Goal: Information Seeking & Learning: Learn about a topic

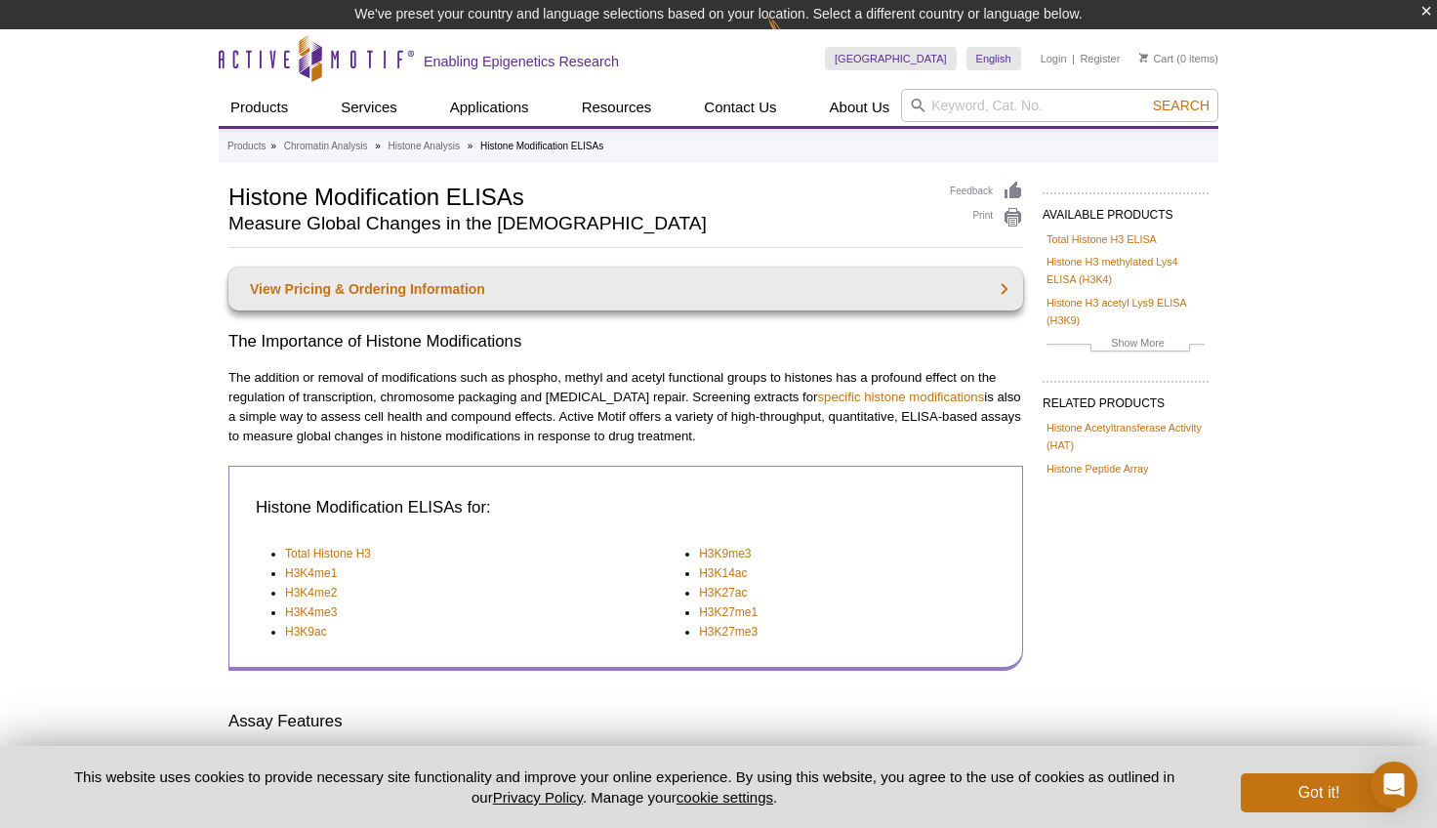
scroll to position [484, 0]
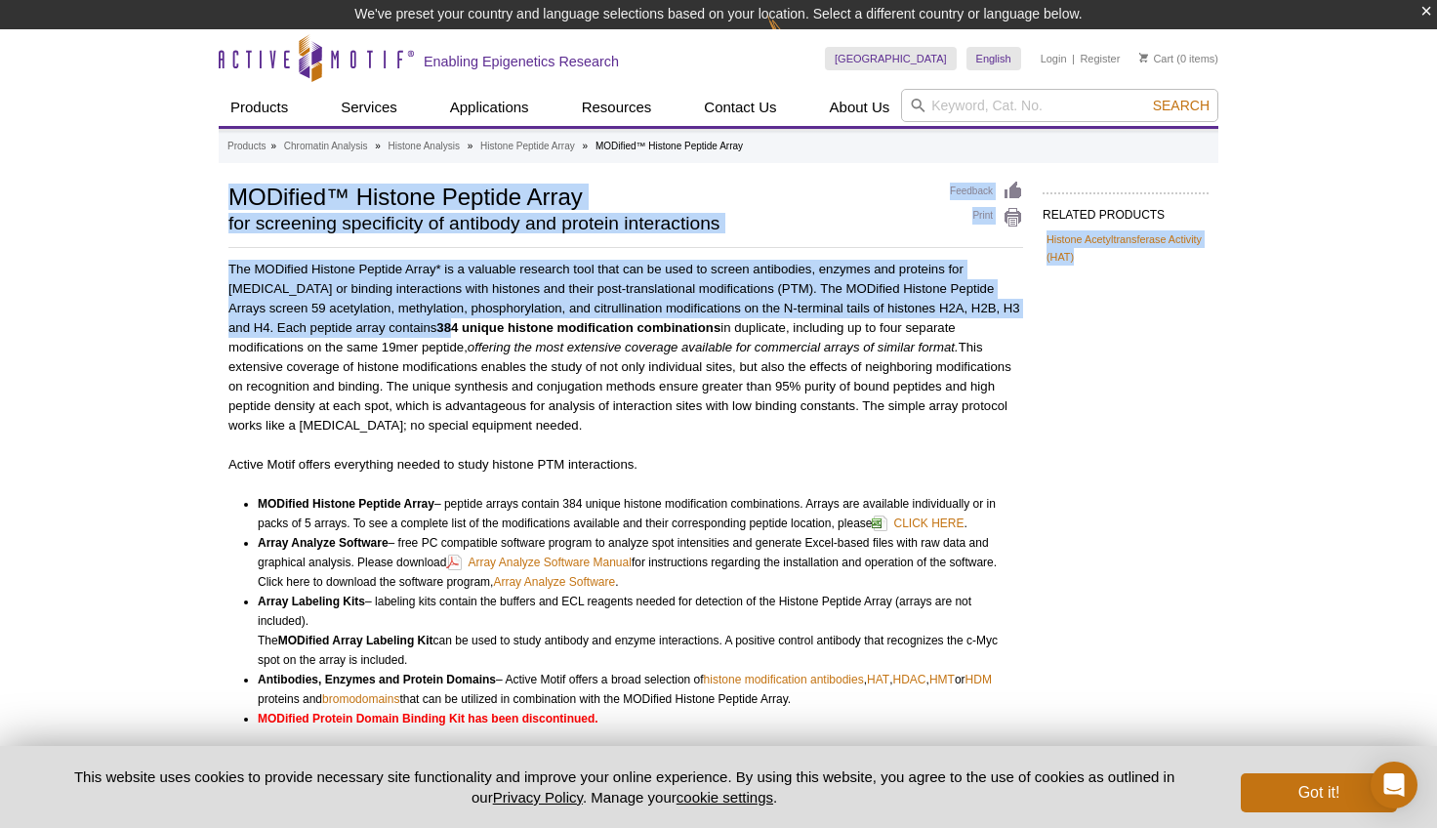
drag, startPoint x: 400, startPoint y: 268, endPoint x: 458, endPoint y: 380, distance: 126.2
click at [458, 380] on div "RELATED PRODUCTS Histone Acetyltransferase Activity (HAT) Related Products Hist…" at bounding box center [719, 733] width 1000 height 1105
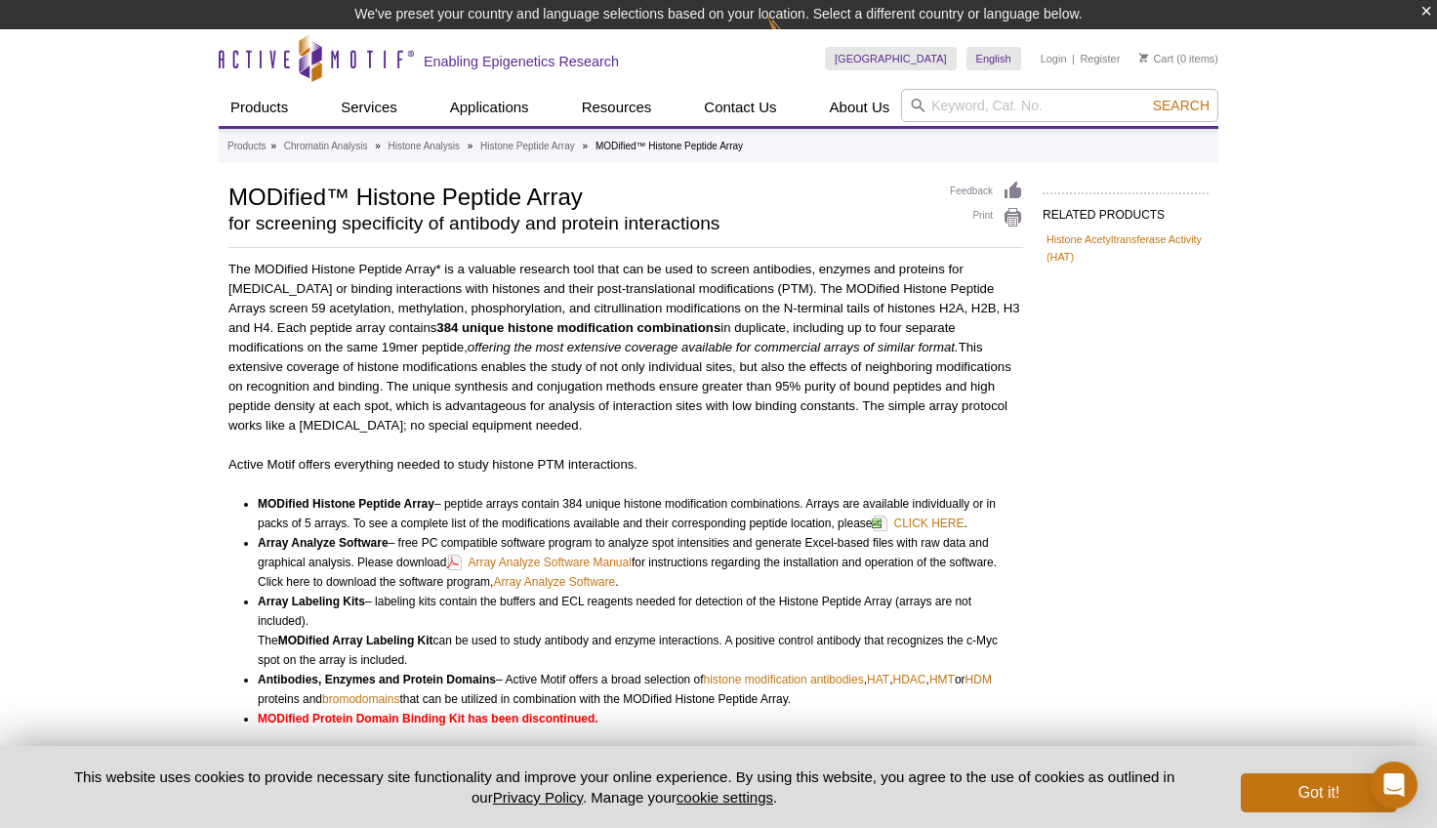
click at [521, 409] on p "The MODified Histone Peptide Array* is a valuable research tool that can be use…" at bounding box center [625, 348] width 795 height 176
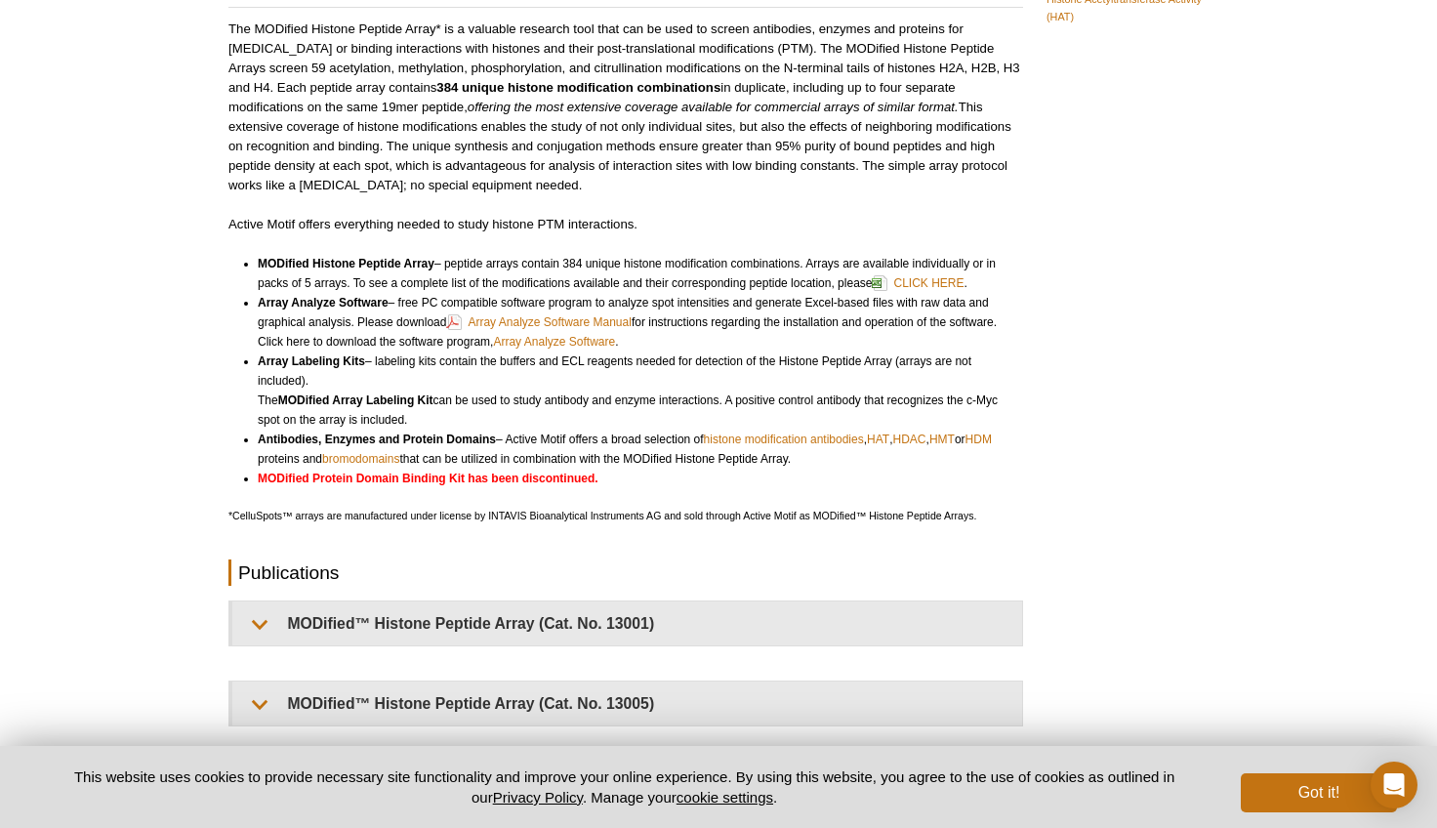
scroll to position [295, 0]
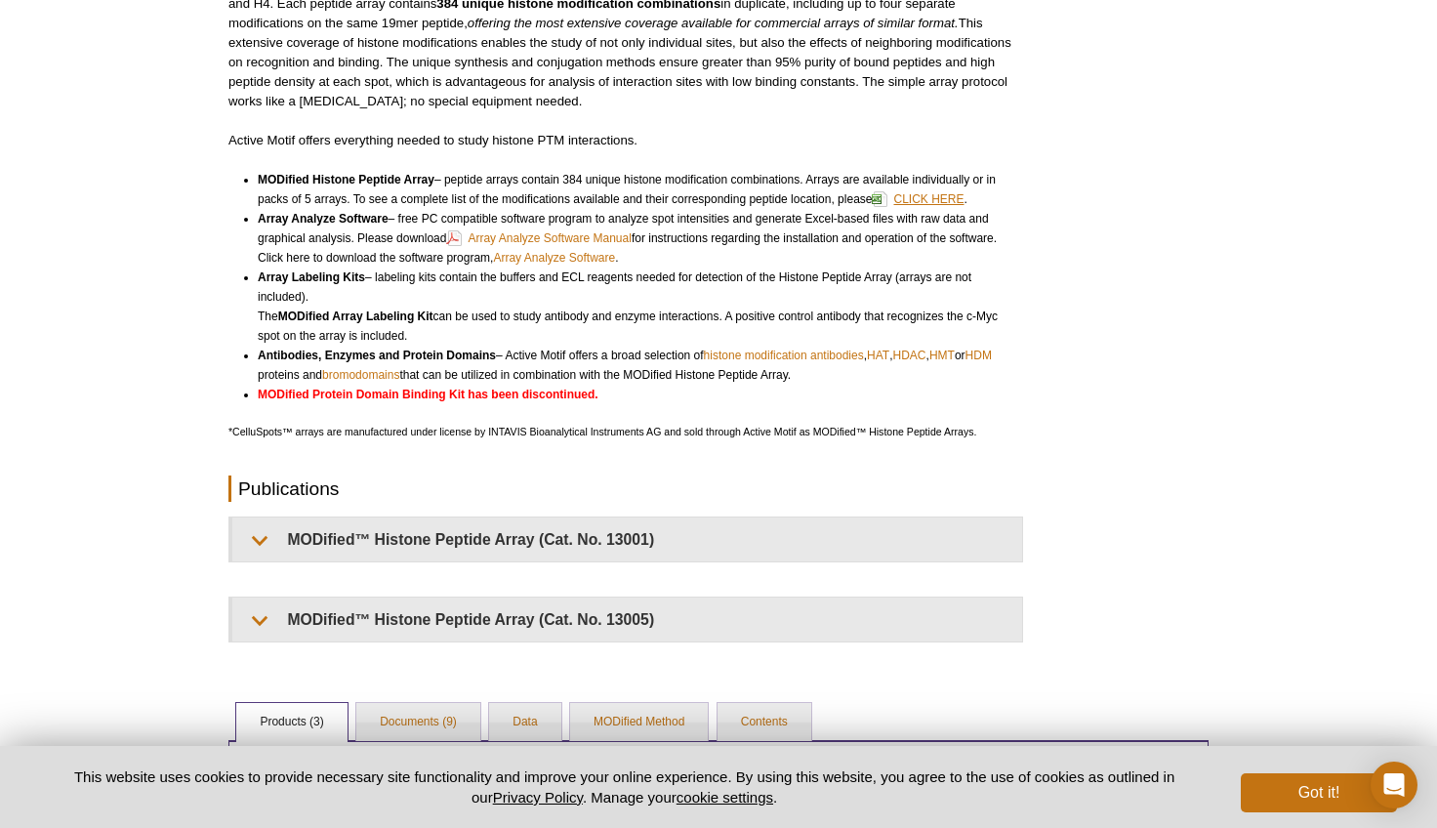
click at [945, 196] on link "CLICK HERE" at bounding box center [918, 198] width 92 height 23
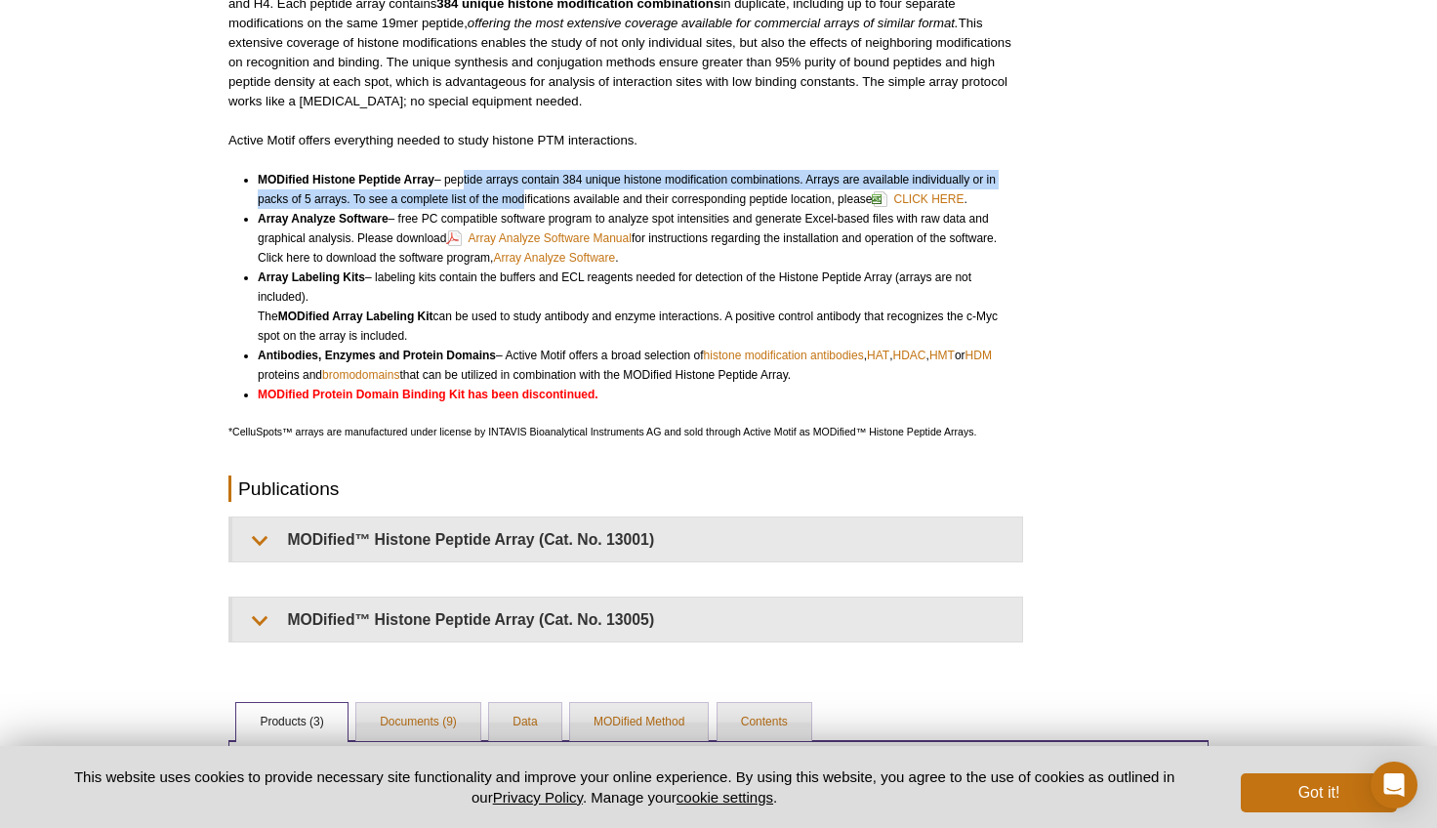
drag, startPoint x: 466, startPoint y: 186, endPoint x: 517, endPoint y: 208, distance: 56.0
click at [516, 207] on li "MODified Histone Peptide Array – peptide arrays contain 384 unique histone modi…" at bounding box center [632, 189] width 748 height 39
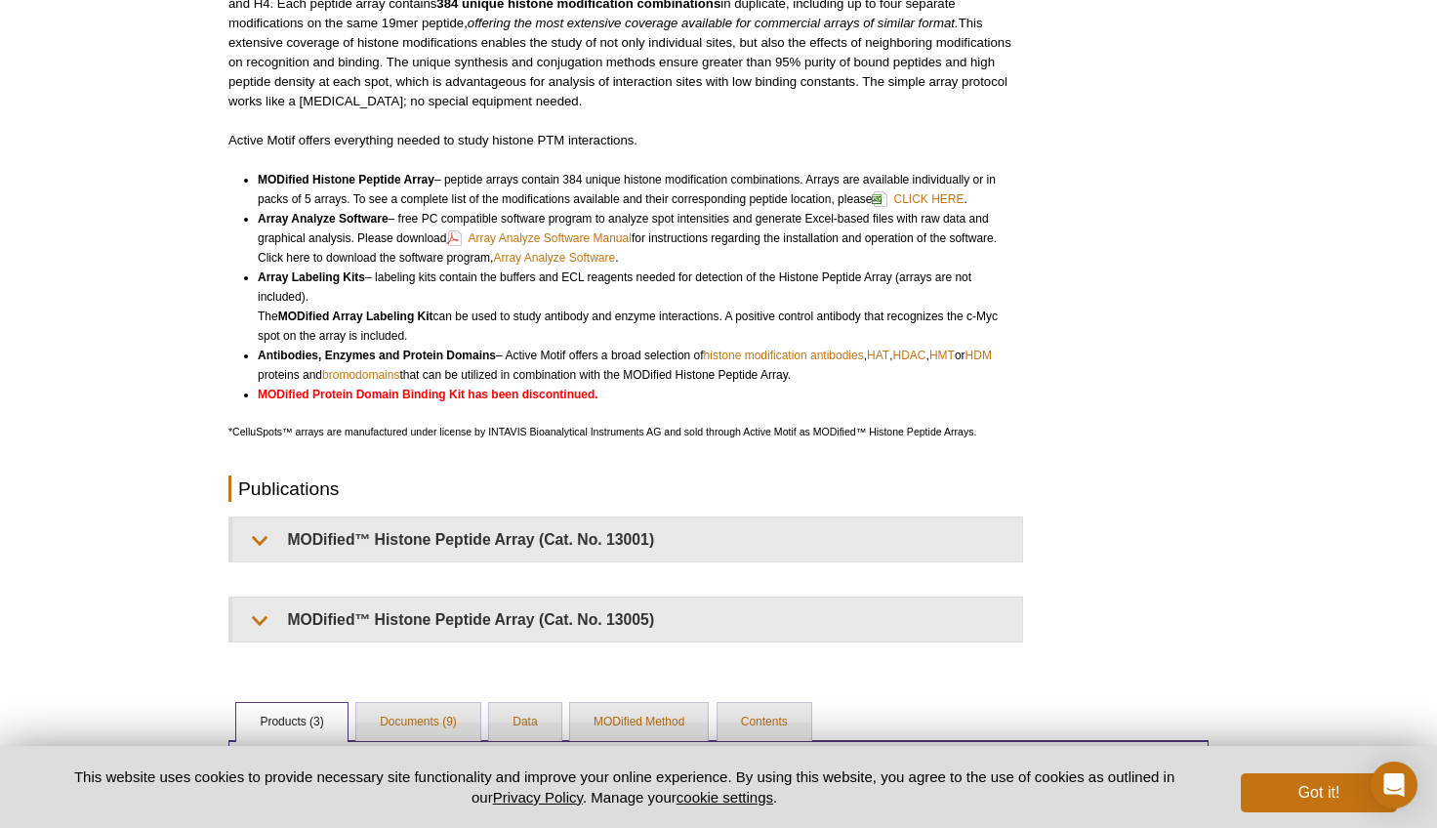
click at [399, 225] on li "Array Analyze Software – free PC compatible software program to analyze spot in…" at bounding box center [632, 238] width 748 height 59
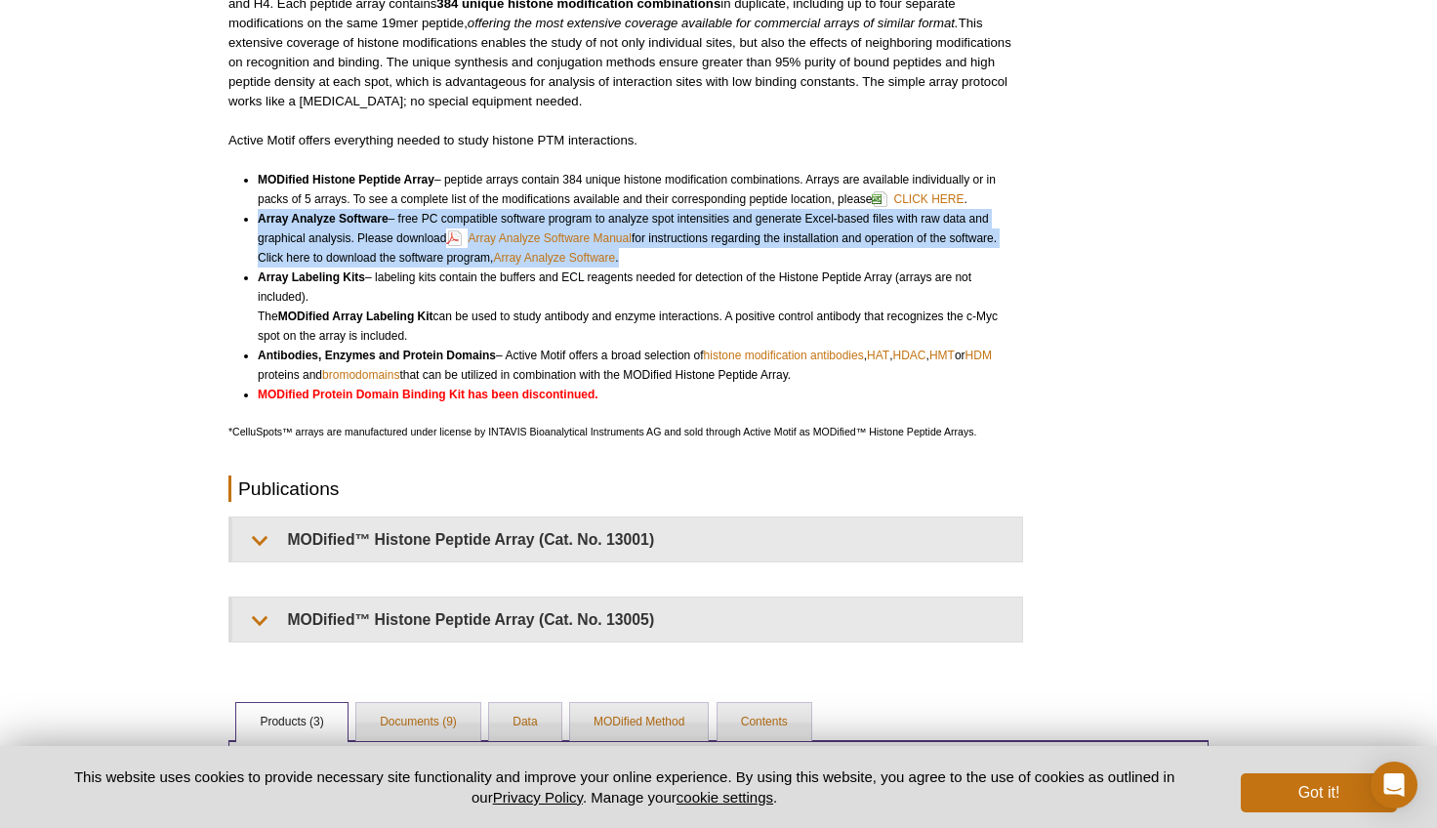
click at [399, 225] on li "Array Analyze Software – free PC compatible software program to analyze spot in…" at bounding box center [632, 238] width 748 height 59
click at [729, 220] on li "Array Analyze Software – free PC compatible software program to analyze spot in…" at bounding box center [632, 238] width 748 height 59
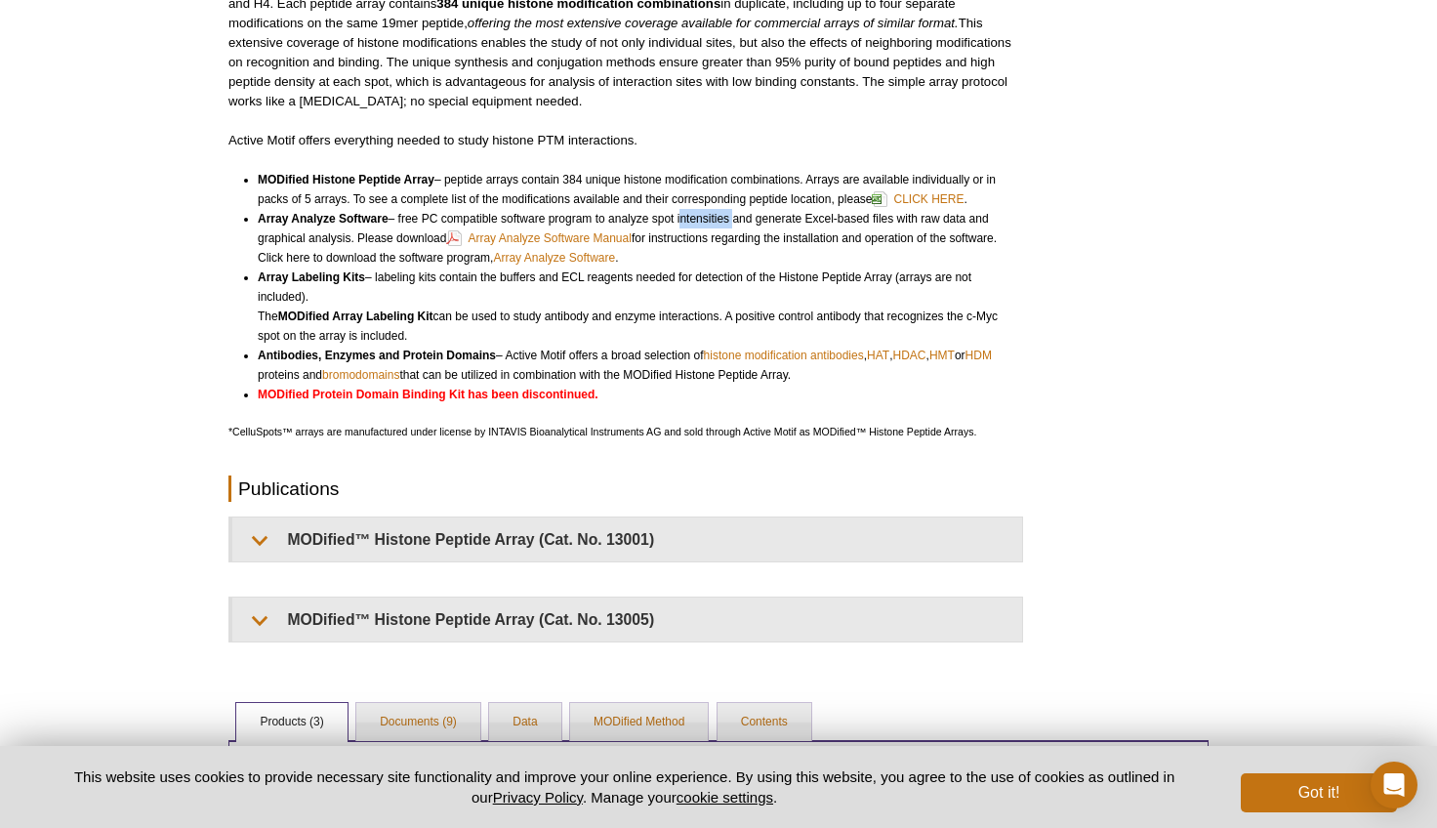
click at [729, 220] on li "Array Analyze Software – free PC compatible software program to analyze spot in…" at bounding box center [632, 238] width 748 height 59
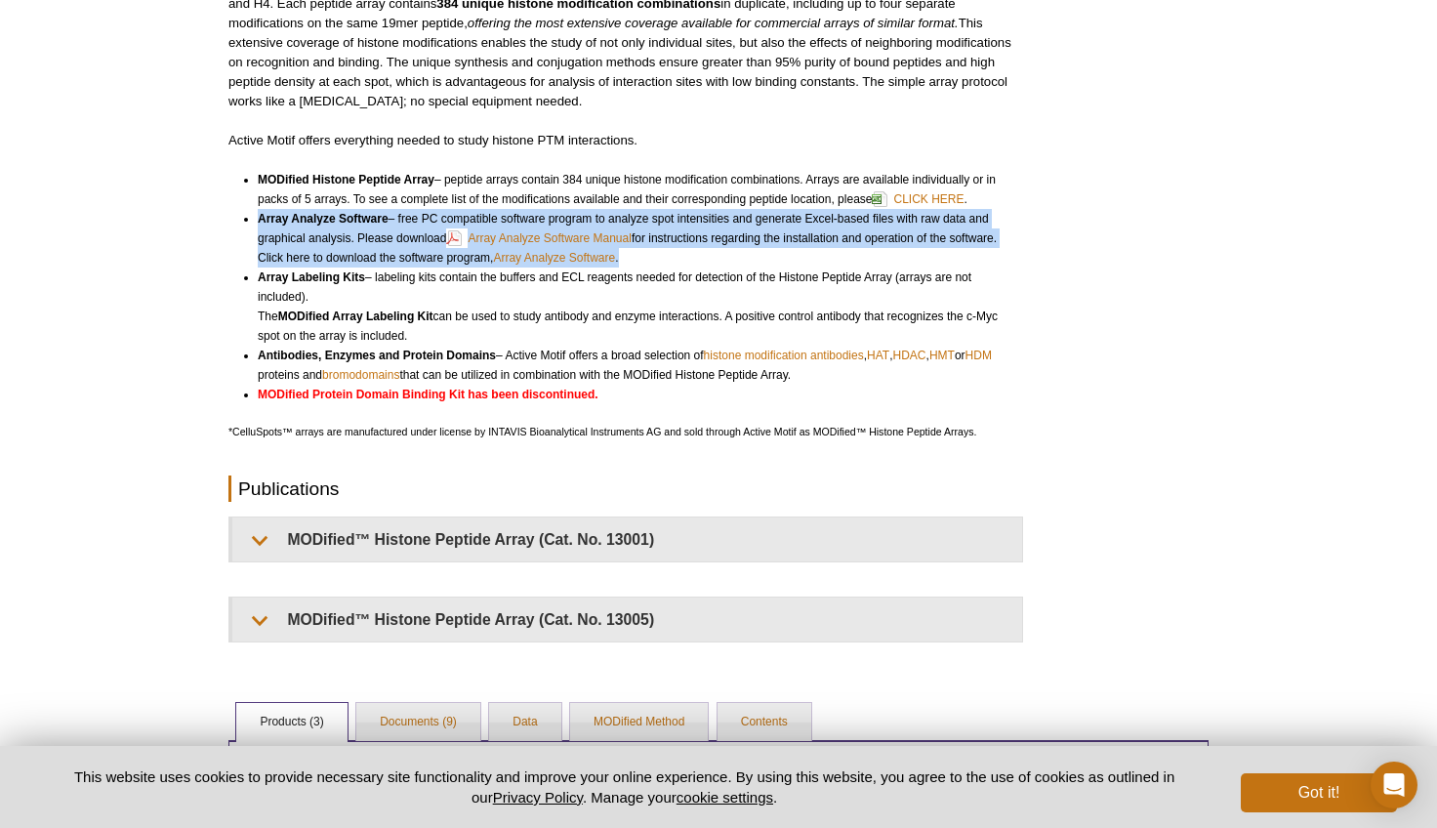
click at [729, 220] on li "Array Analyze Software – free PC compatible software program to analyze spot in…" at bounding box center [632, 238] width 748 height 59
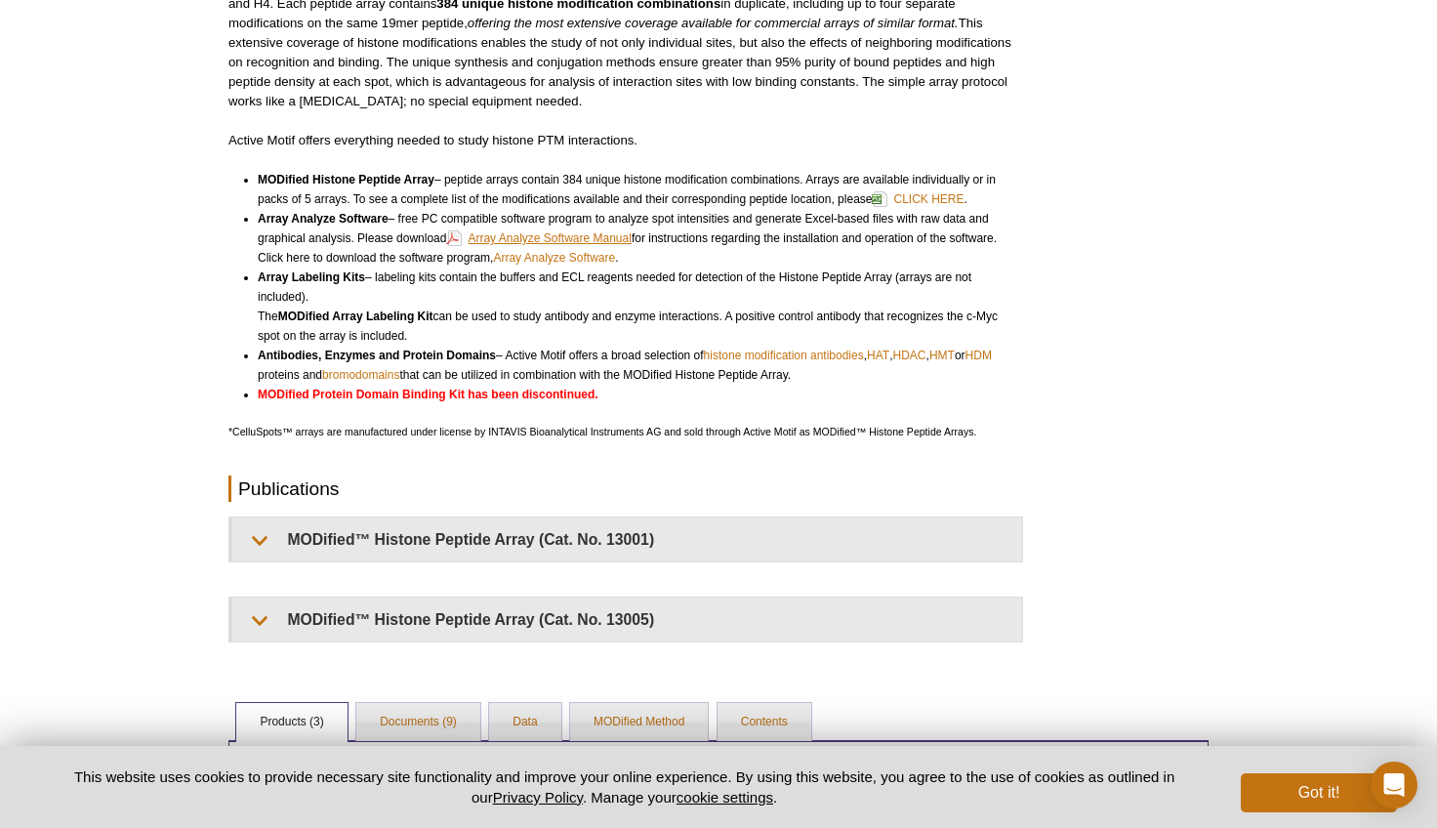
click at [556, 238] on link "Array Analyze Software Manual" at bounding box center [538, 238] width 185 height 23
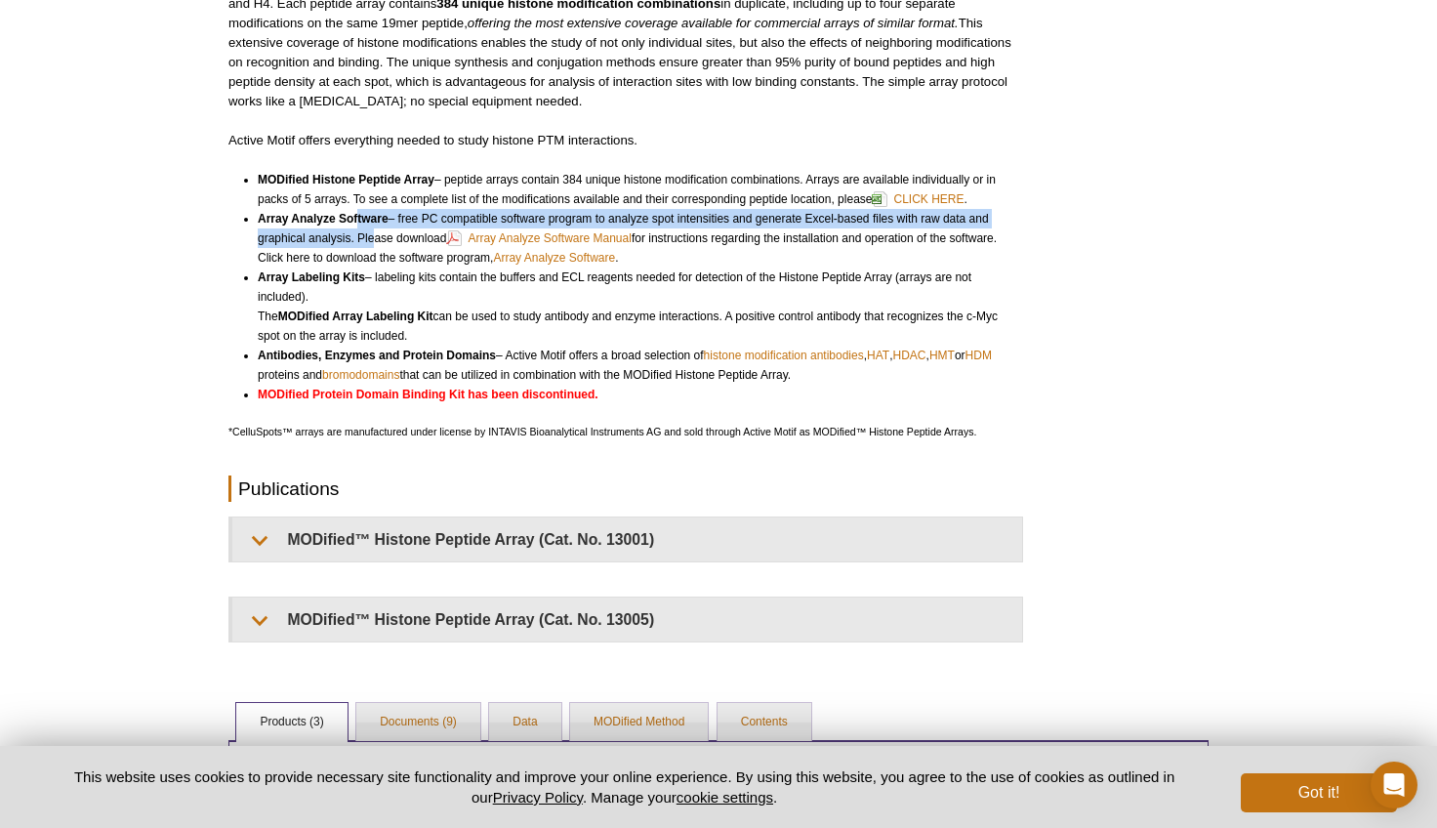
drag, startPoint x: 364, startPoint y: 235, endPoint x: 371, endPoint y: 249, distance: 15.3
click at [371, 248] on li "Array Analyze Software – free PC compatible software program to analyze spot in…" at bounding box center [632, 238] width 748 height 59
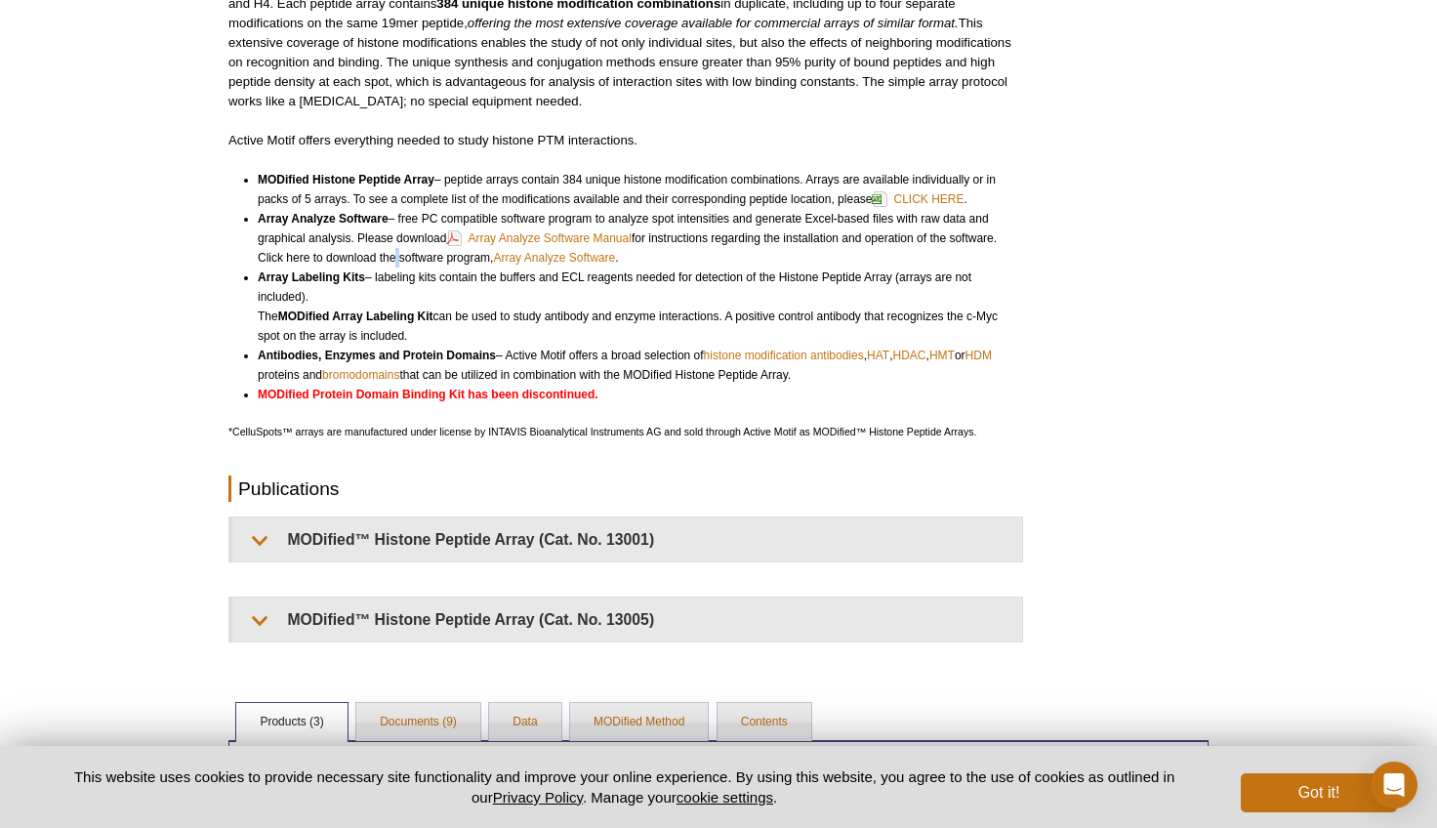
click at [393, 260] on li "Array Analyze Software – free PC compatible software program to analyze spot in…" at bounding box center [632, 238] width 748 height 59
drag, startPoint x: 401, startPoint y: 258, endPoint x: 456, endPoint y: 264, distance: 55.0
click at [402, 259] on li "Array Analyze Software – free PC compatible software program to analyze spot in…" at bounding box center [632, 238] width 748 height 59
click at [475, 254] on li "Array Analyze Software – free PC compatible software program to analyze spot in…" at bounding box center [632, 238] width 748 height 59
drag, startPoint x: 452, startPoint y: 276, endPoint x: 634, endPoint y: 281, distance: 181.7
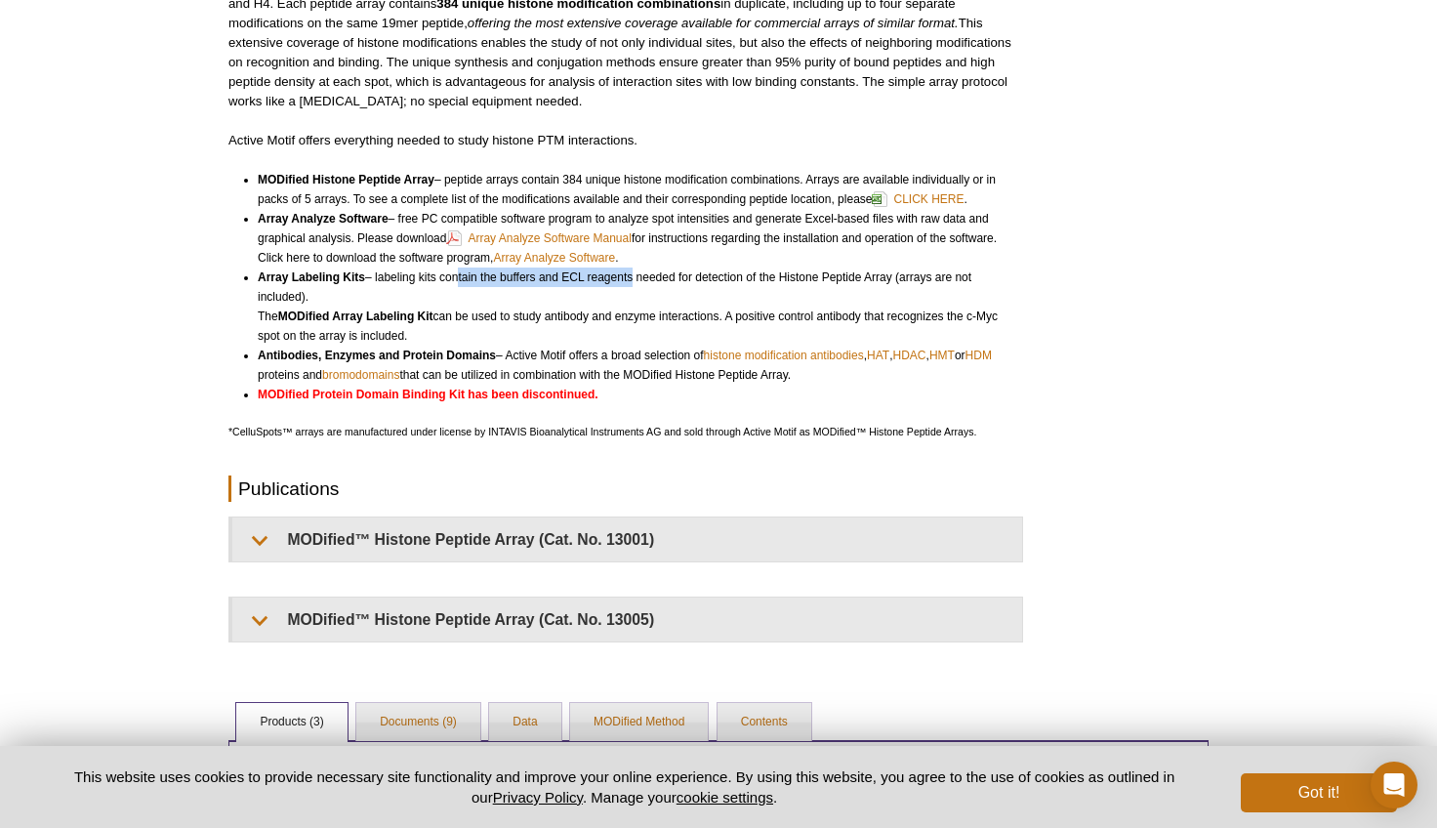
click at [633, 280] on li "Array Labeling Kits – labeling kits contain the buffers and ECL reagents needed…" at bounding box center [632, 307] width 748 height 78
click at [681, 281] on li "Array Labeling Kits – labeling kits contain the buffers and ECL reagents needed…" at bounding box center [632, 307] width 748 height 78
drag, startPoint x: 669, startPoint y: 273, endPoint x: 757, endPoint y: 281, distance: 88.2
click at [757, 281] on li "Array Labeling Kits – labeling kits contain the buffers and ECL reagents needed…" at bounding box center [632, 307] width 748 height 78
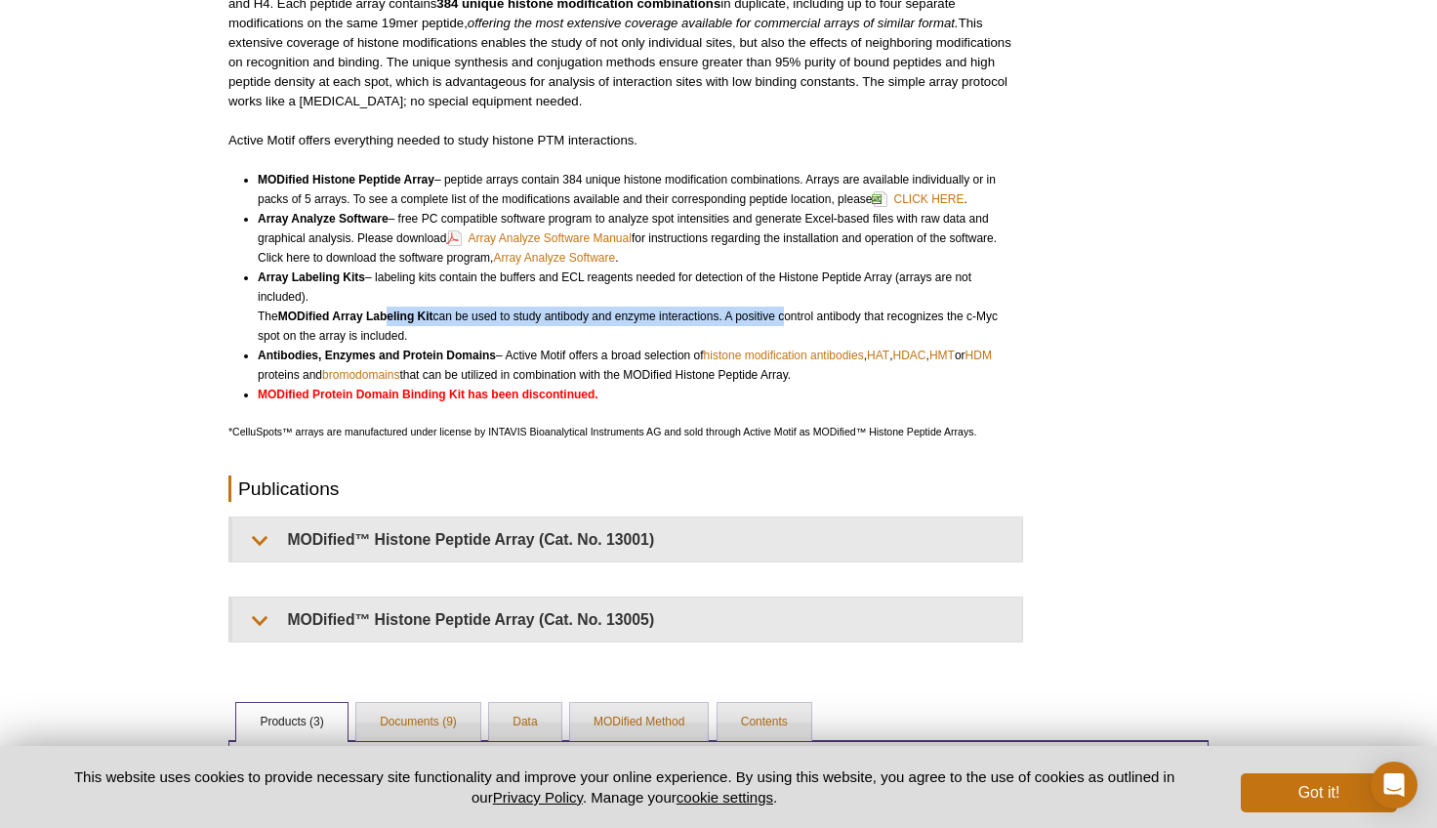
drag, startPoint x: 396, startPoint y: 318, endPoint x: 785, endPoint y: 307, distance: 388.7
click at [785, 307] on li "Array Labeling Kits – labeling kits contain the buffers and ECL reagents needed…" at bounding box center [632, 307] width 748 height 78
click at [376, 377] on link "bromodomains" at bounding box center [360, 375] width 77 height 20
click at [476, 361] on strong "Antibodies, Enzymes and Protein Domains" at bounding box center [377, 356] width 238 height 14
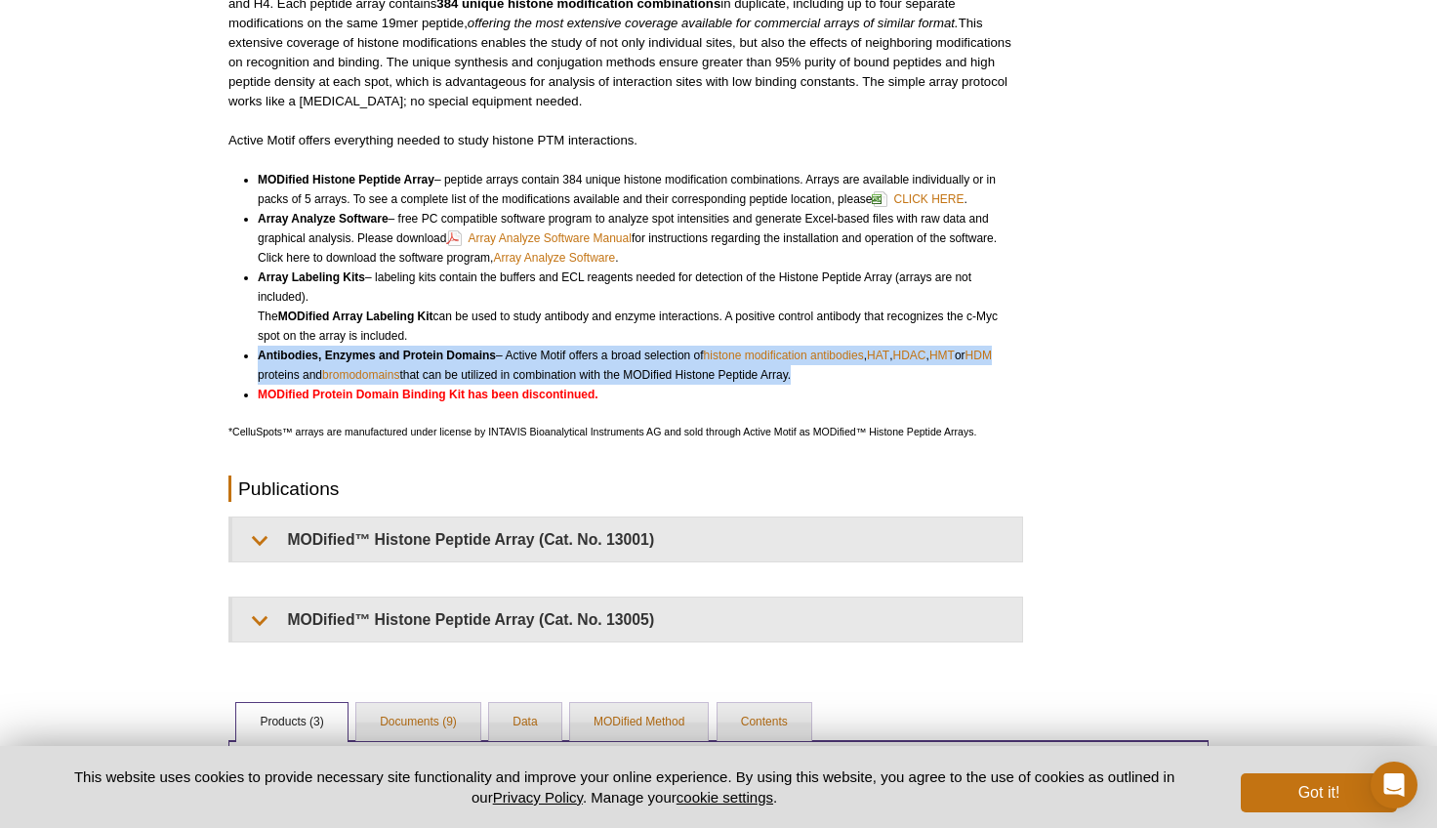
click at [476, 361] on strong "Antibodies, Enzymes and Protein Domains" at bounding box center [377, 356] width 238 height 14
click at [537, 356] on li "Antibodies, Enzymes and Protein Domains – Active Motif offers a broad selection…" at bounding box center [632, 365] width 748 height 39
drag, startPoint x: 401, startPoint y: 397, endPoint x: 522, endPoint y: 401, distance: 121.1
click at [522, 401] on li "MODified Protein Domain Binding Kit has been discontinued." at bounding box center [632, 395] width 748 height 20
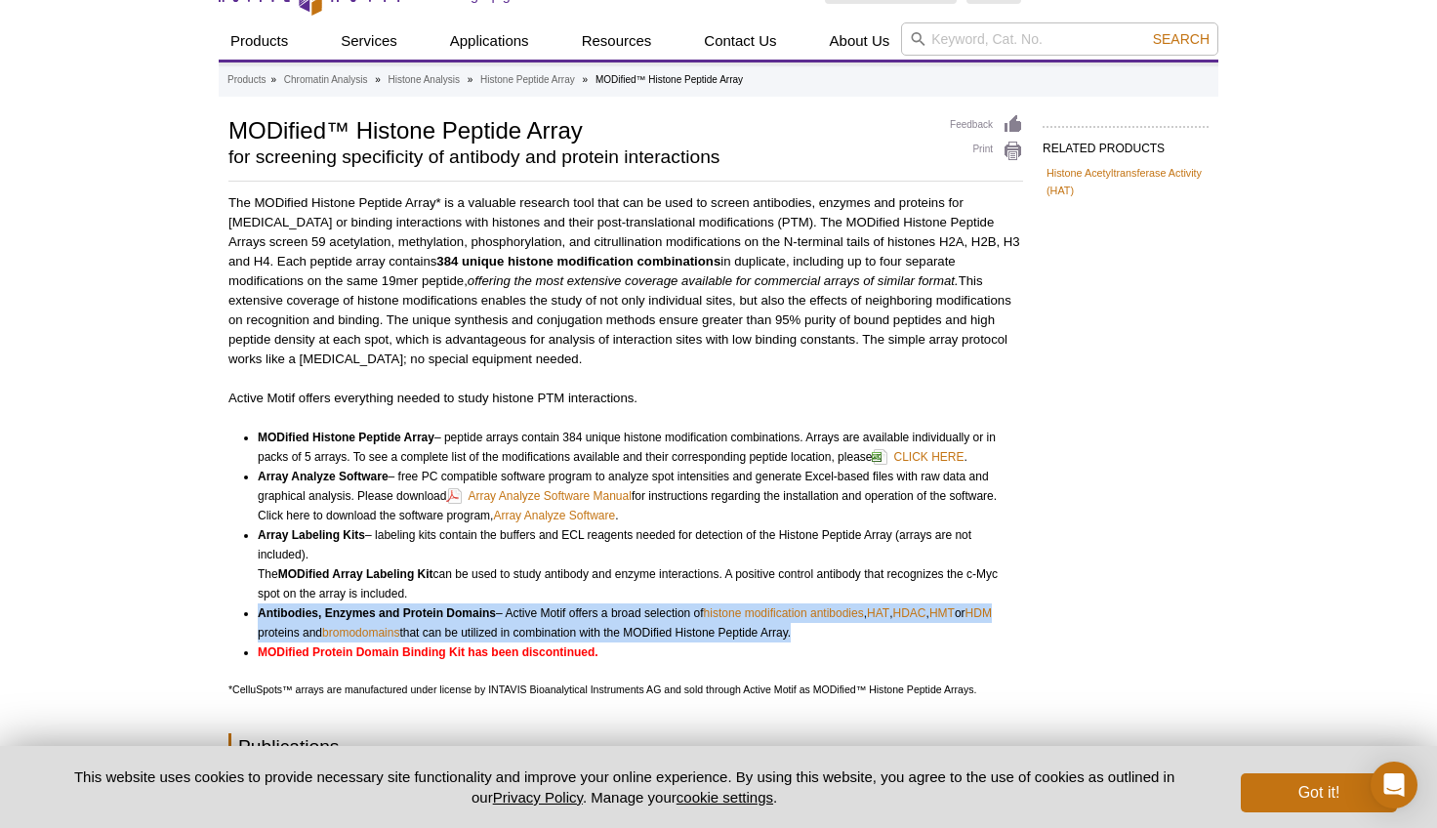
scroll to position [33, 0]
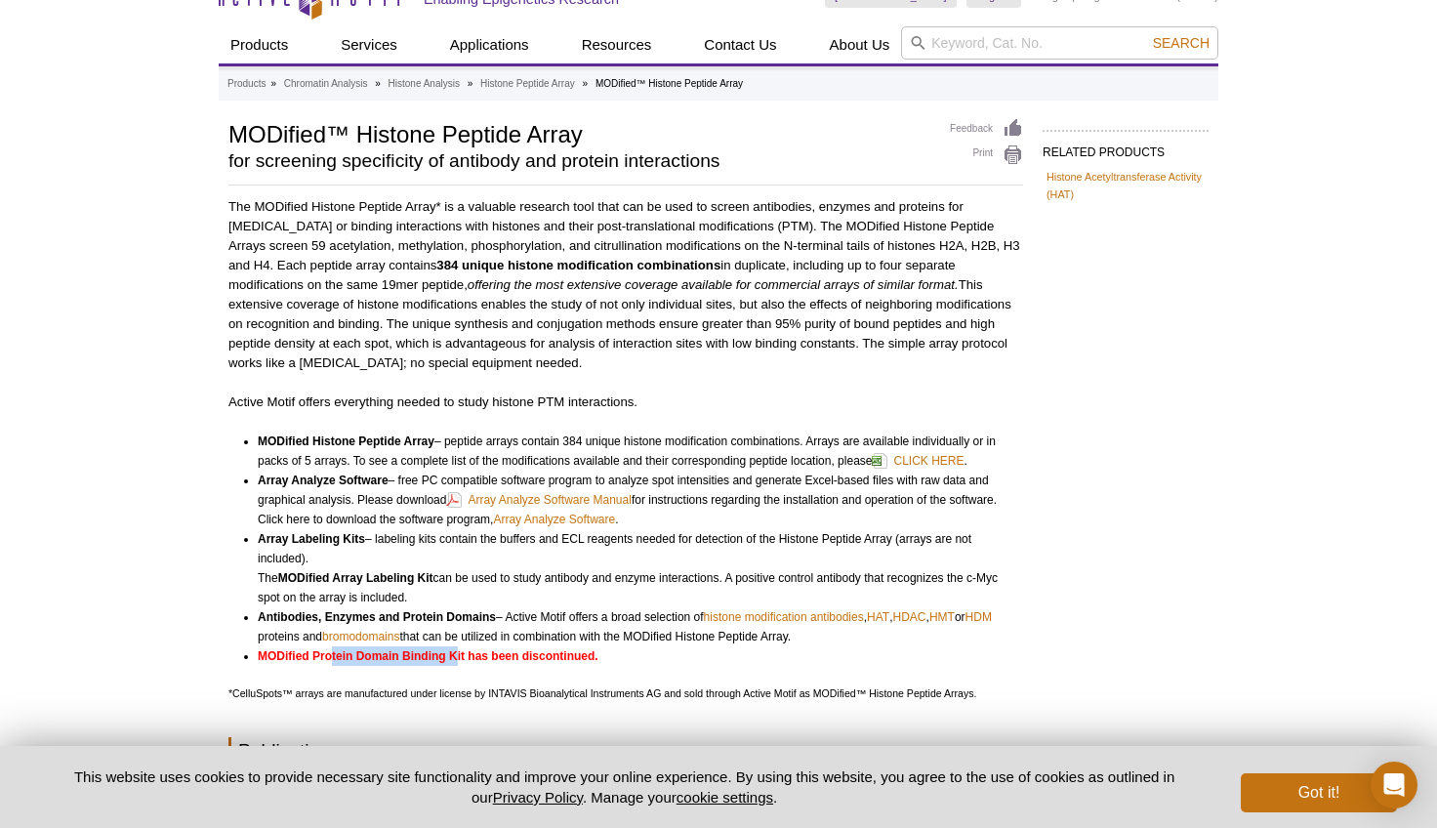
drag, startPoint x: 334, startPoint y: 658, endPoint x: 457, endPoint y: 660, distance: 123.0
click at [457, 660] on strong "MODified Protein Domain Binding Kit has been discontinued." at bounding box center [428, 656] width 341 height 14
click at [476, 655] on strong "MODified Protein Domain Binding Kit has been discontinued." at bounding box center [428, 656] width 341 height 14
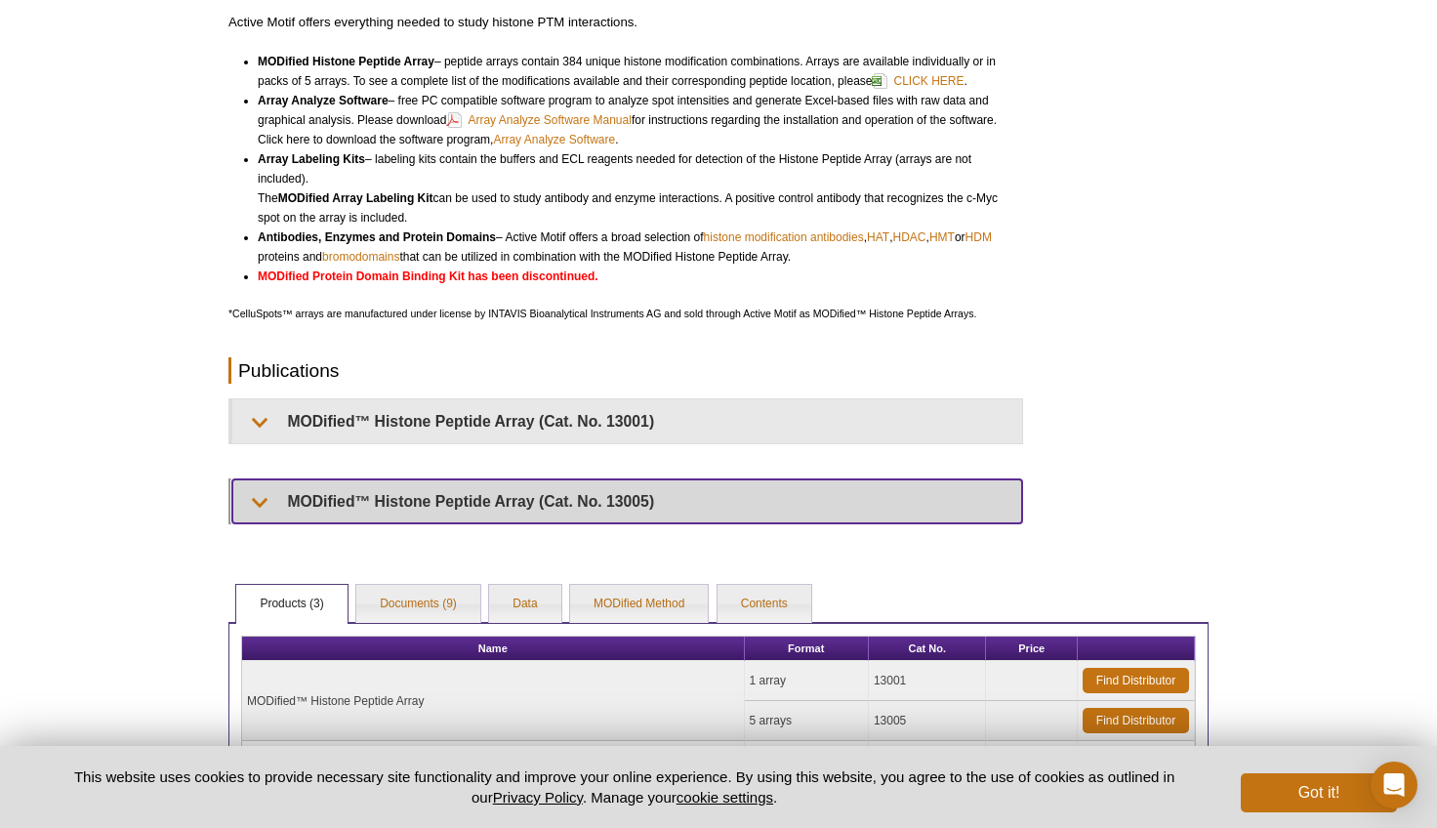
click at [428, 503] on summary "MODified™ Histone Peptide Array (Cat. No. 13005)" at bounding box center [627, 501] width 790 height 44
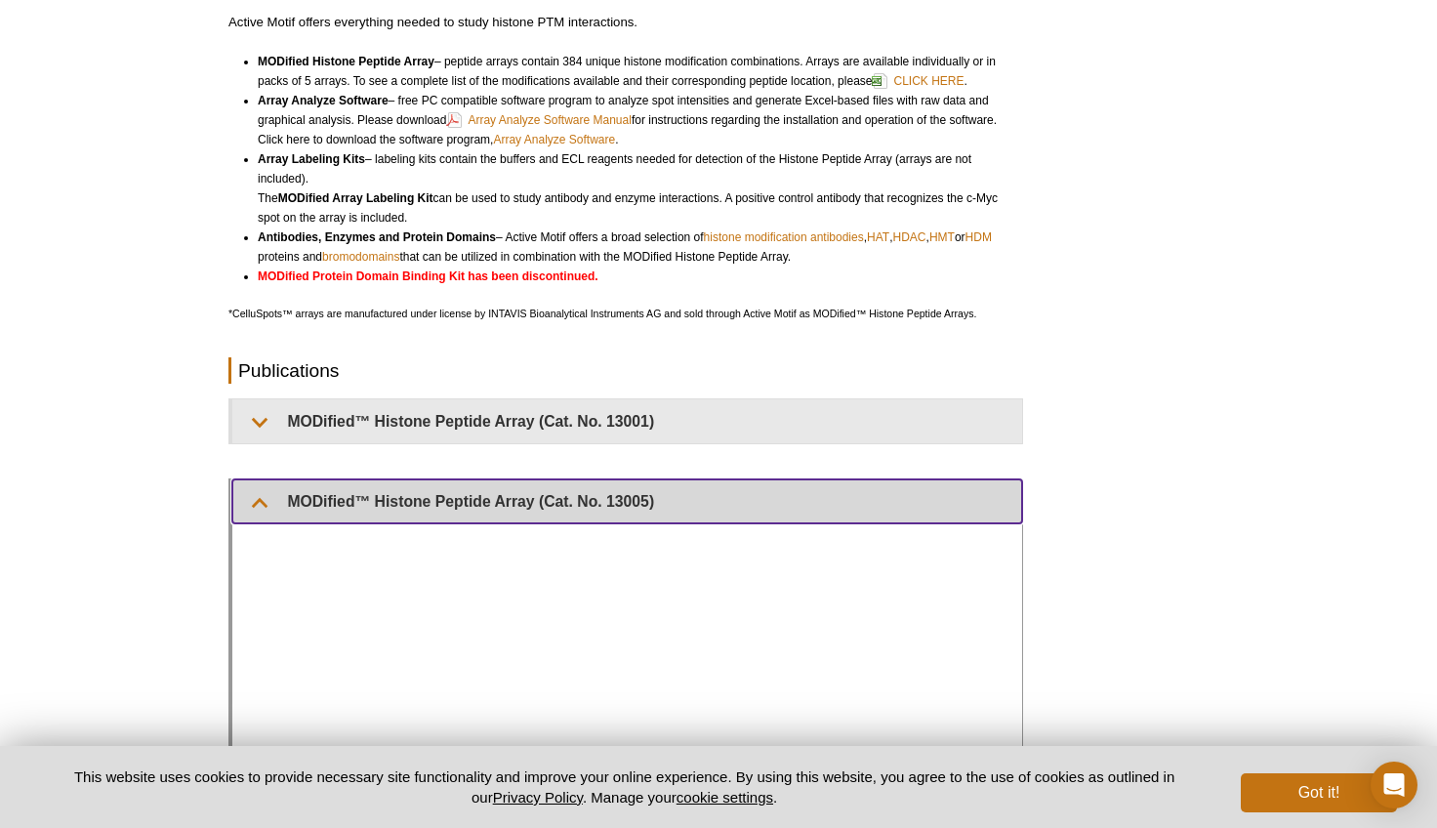
scroll to position [785, 0]
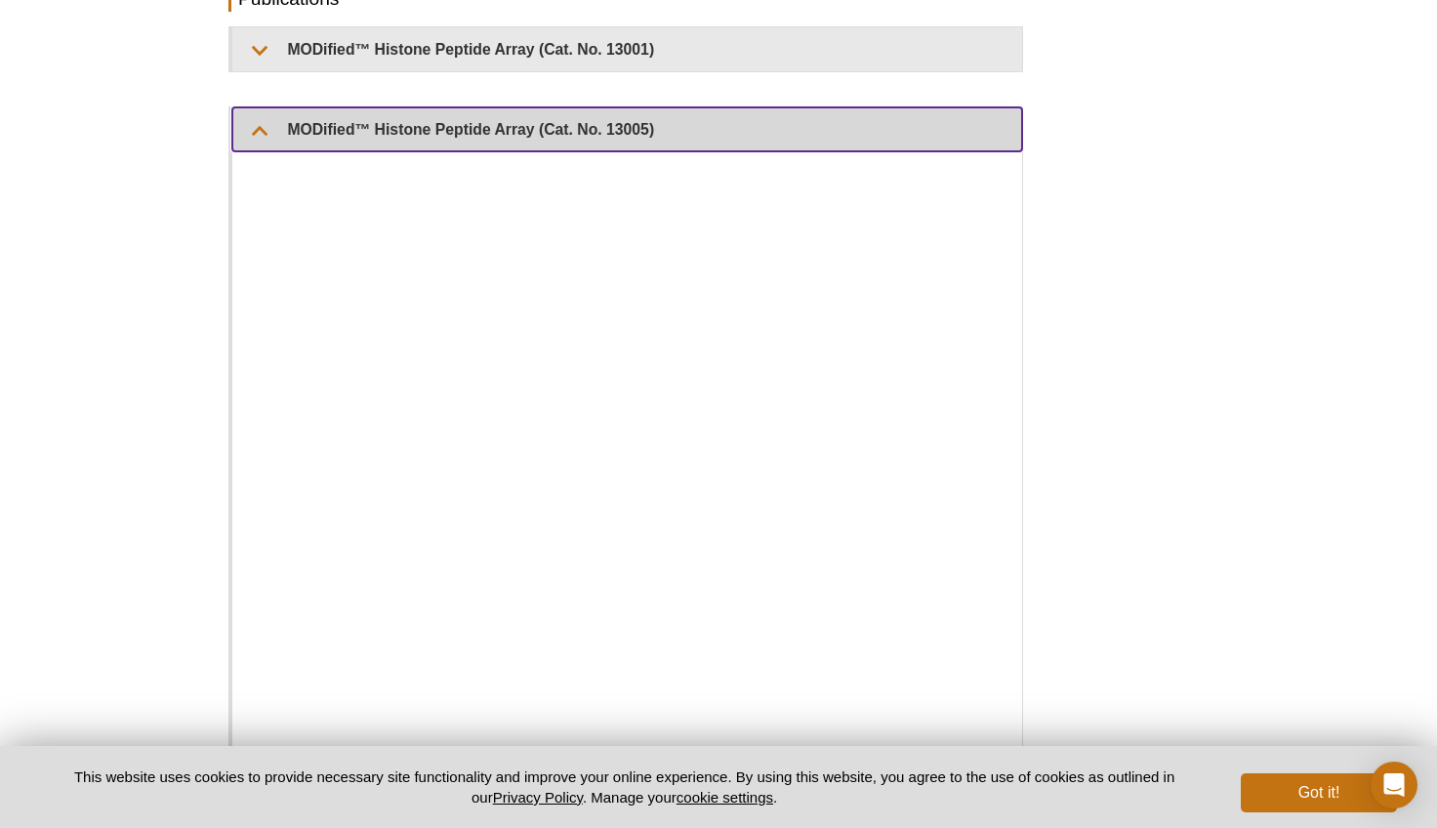
click at [277, 137] on summary "MODified™ Histone Peptide Array (Cat. No. 13005)" at bounding box center [627, 129] width 790 height 44
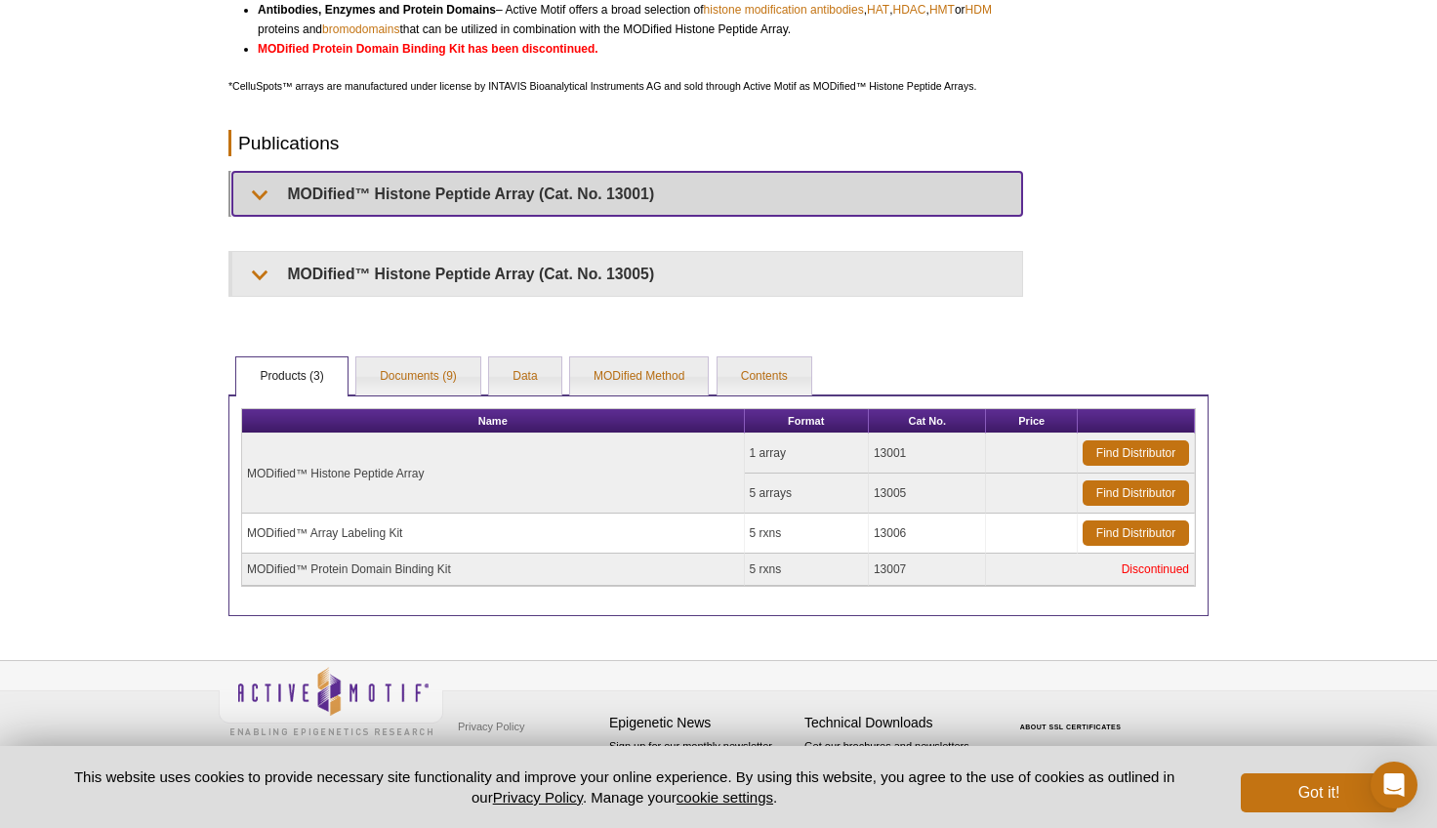
click at [264, 204] on summary "MODified™ Histone Peptide Array (Cat. No. 13001)" at bounding box center [627, 194] width 790 height 44
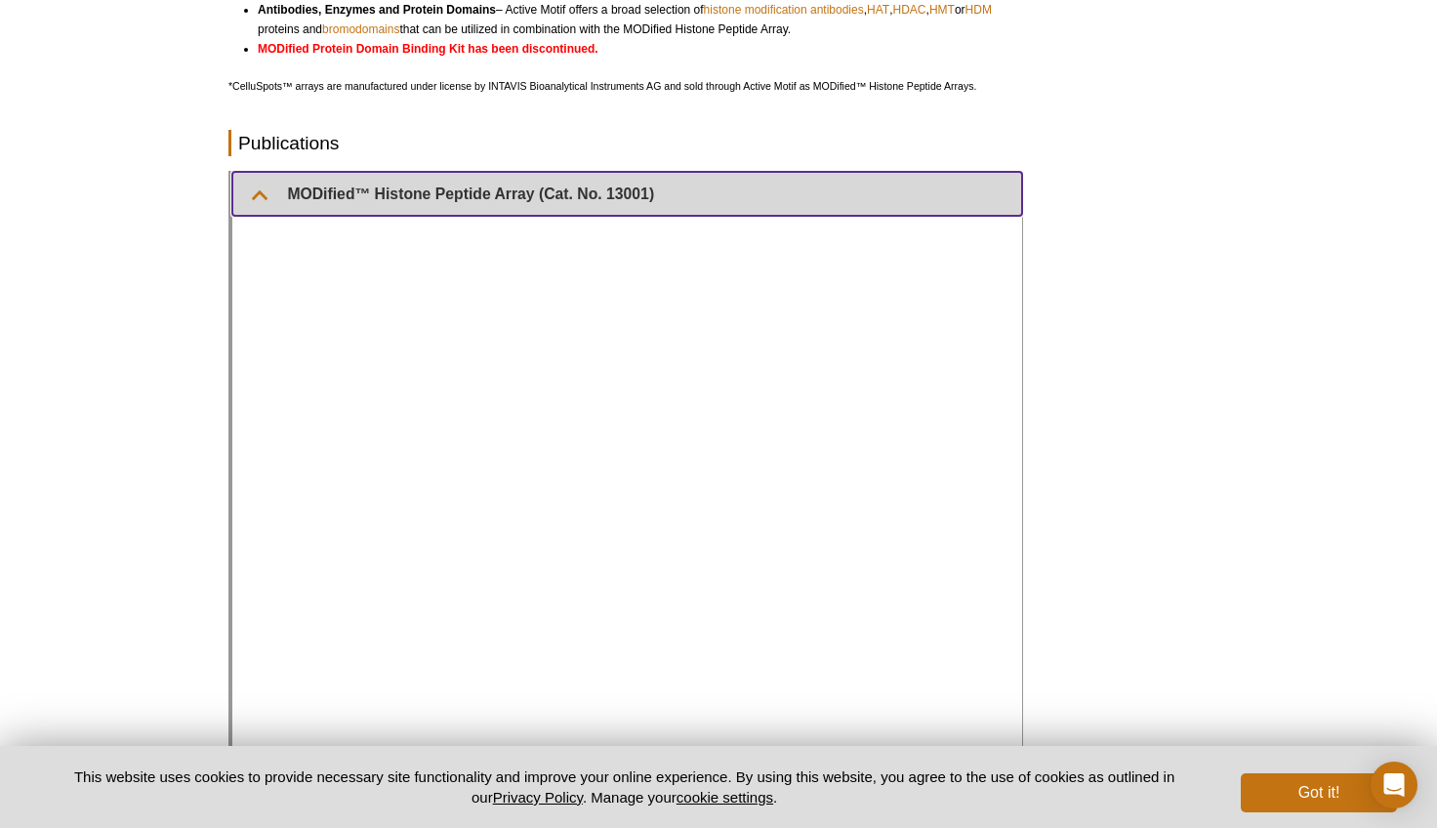
click at [278, 185] on summary "MODified™ Histone Peptide Array (Cat. No. 13001)" at bounding box center [627, 194] width 790 height 44
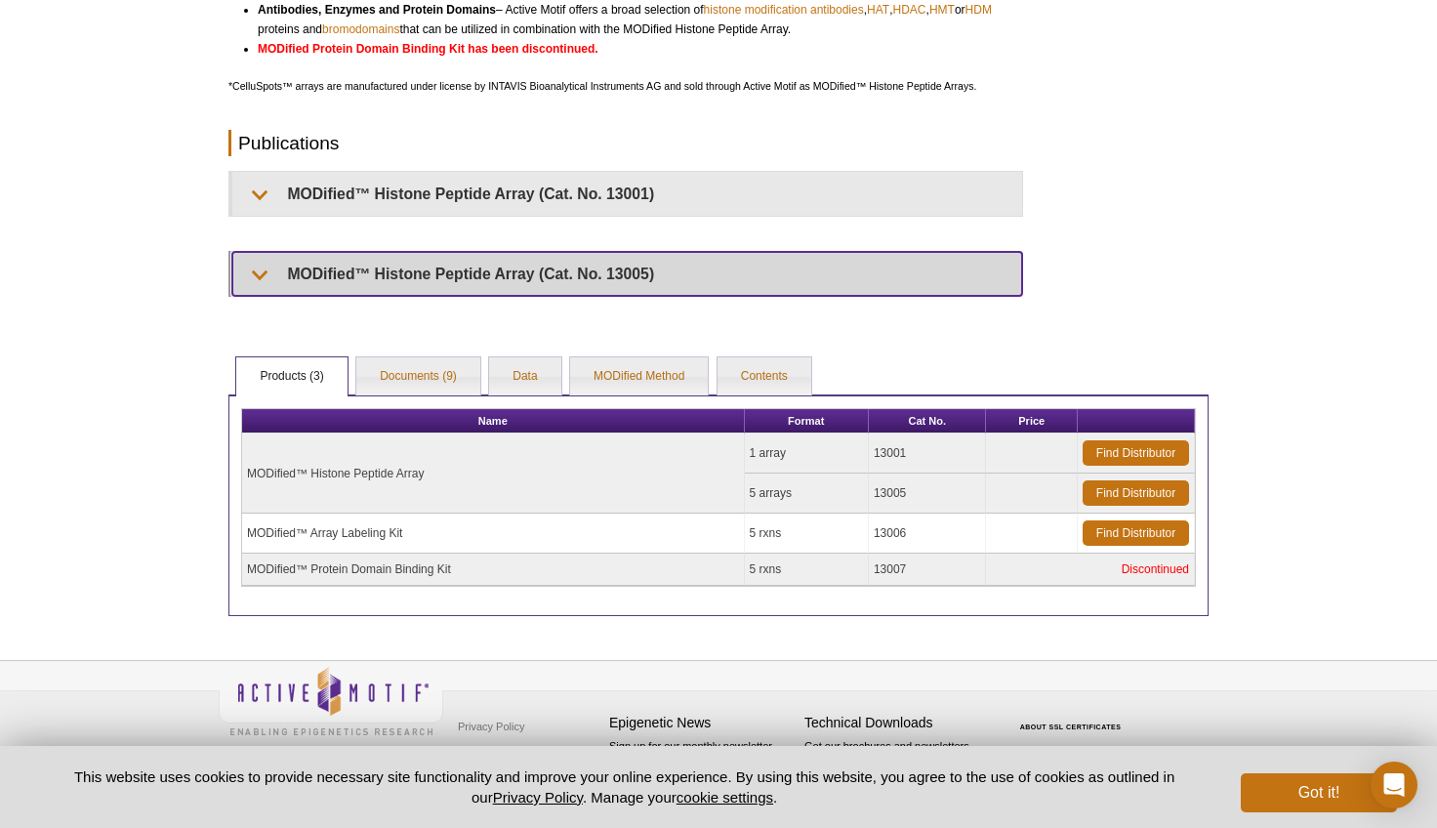
click at [270, 265] on summary "MODified™ Histone Peptide Array (Cat. No. 13005)" at bounding box center [627, 274] width 790 height 44
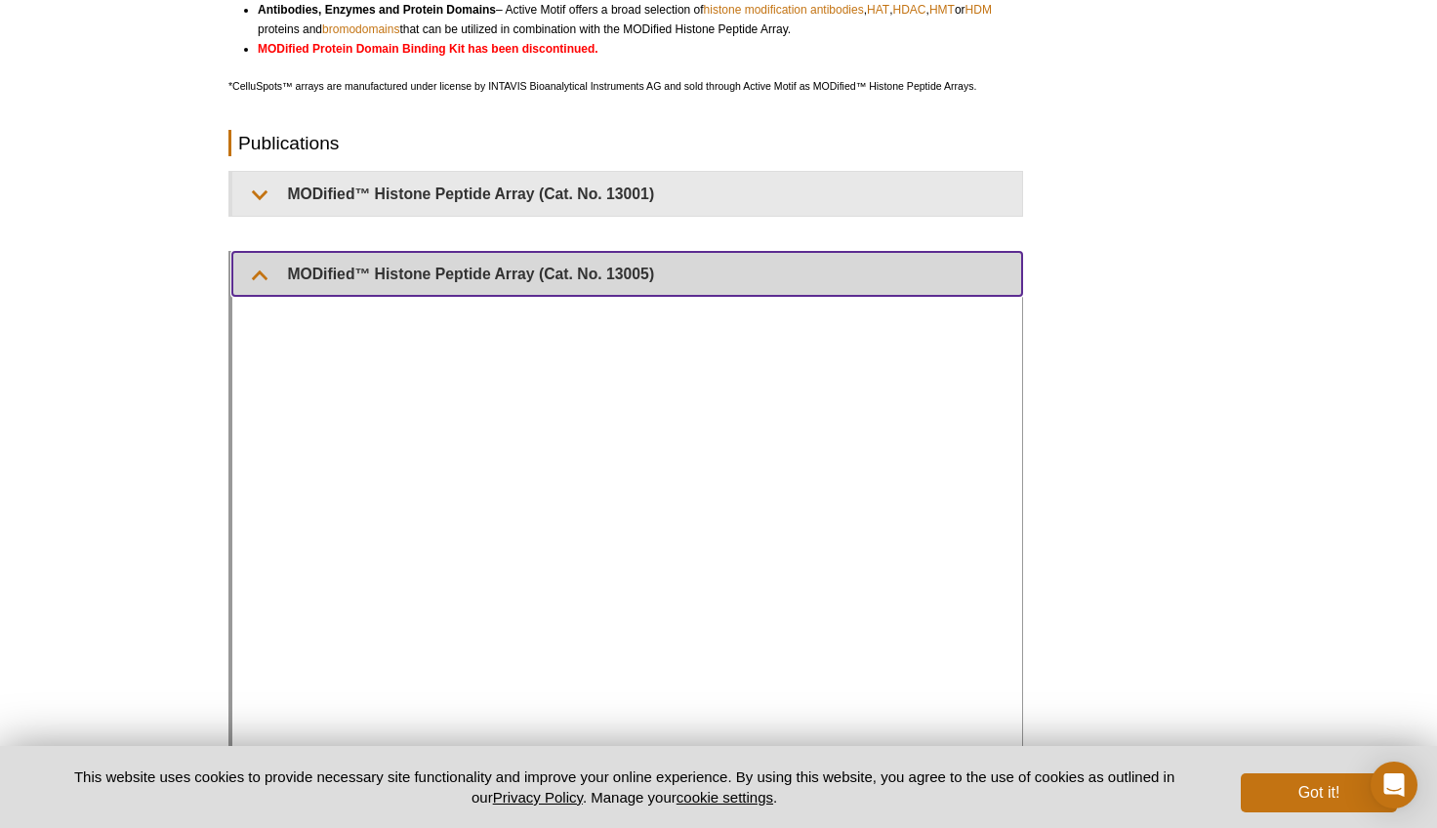
click at [270, 265] on summary "MODified™ Histone Peptide Array (Cat. No. 13005)" at bounding box center [627, 274] width 790 height 44
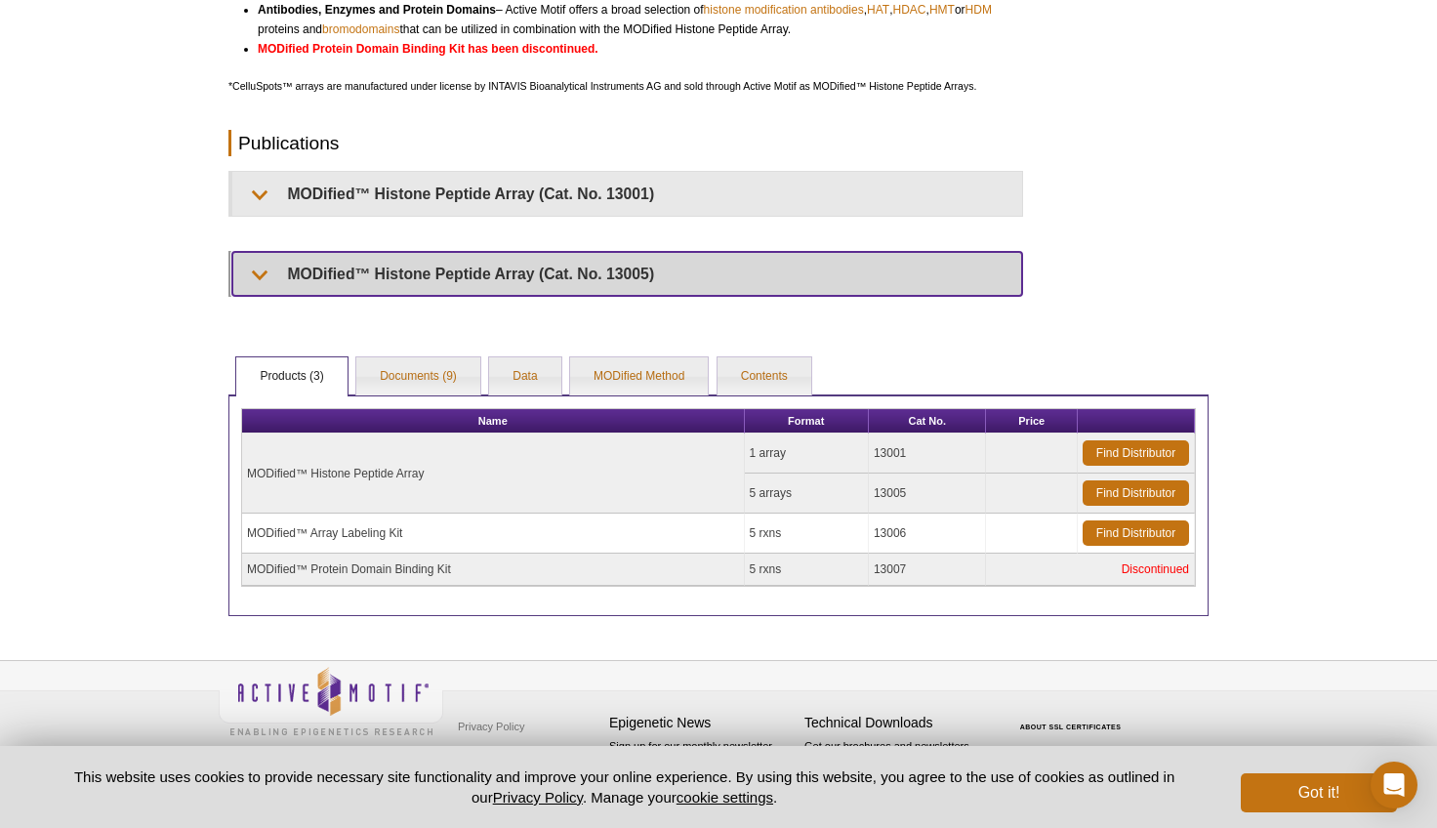
click at [270, 263] on summary "MODified™ Histone Peptide Array (Cat. No. 13005)" at bounding box center [627, 274] width 790 height 44
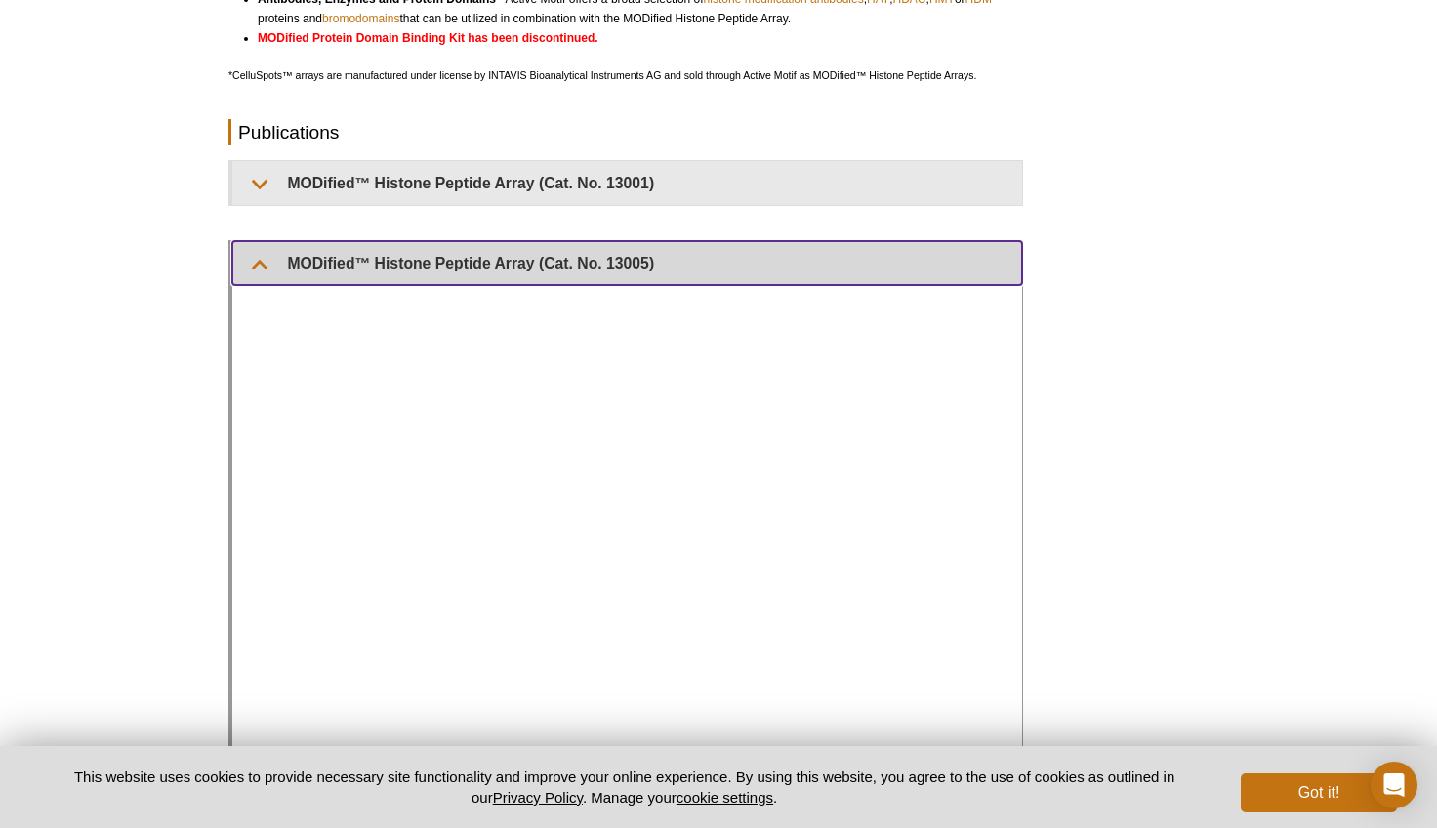
scroll to position [650, 0]
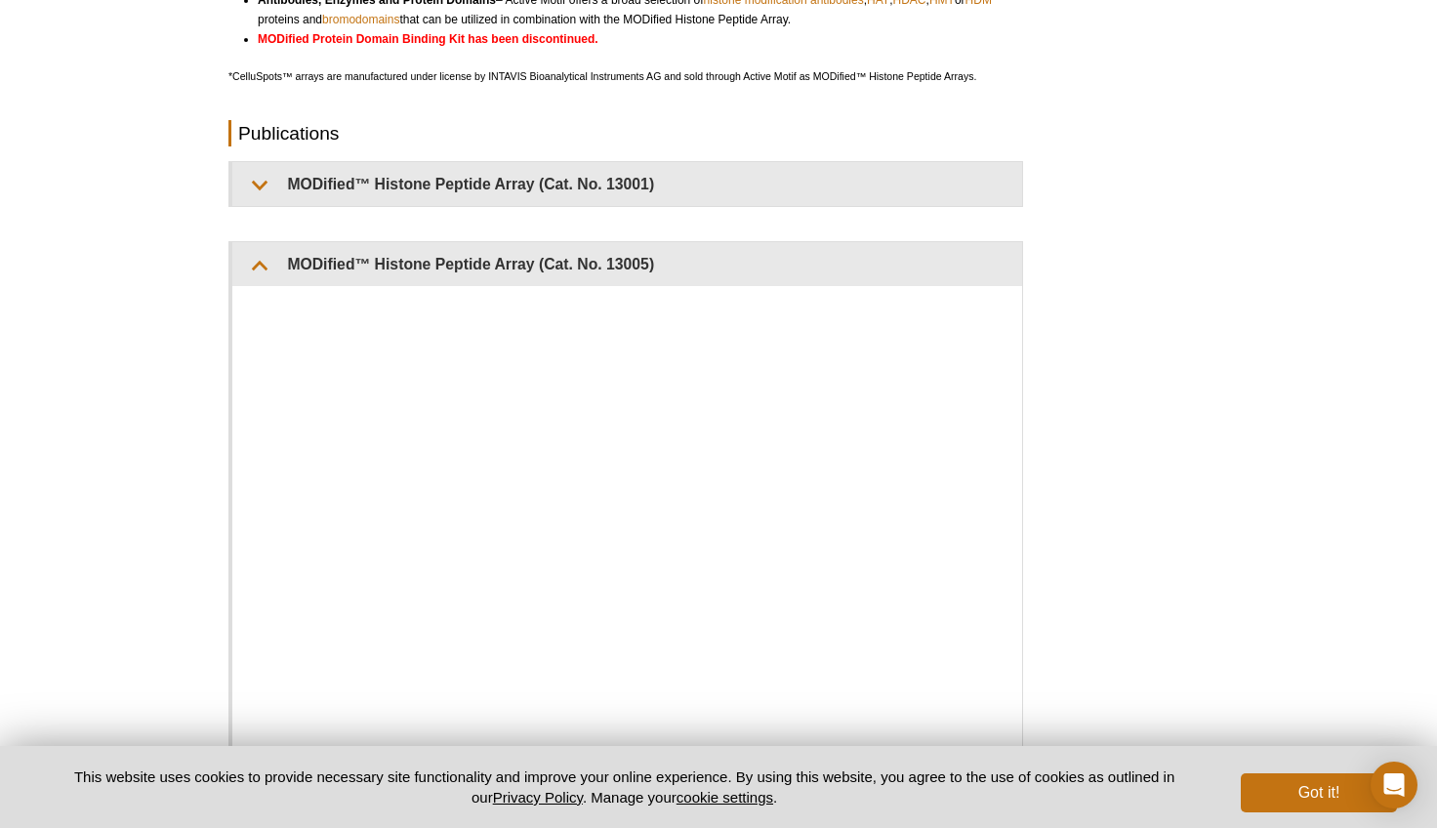
click at [1186, 77] on div "RELATED PRODUCTS Histone Acetyltransferase Activity (HAT) Related Products Hist…" at bounding box center [719, 284] width 1000 height 1566
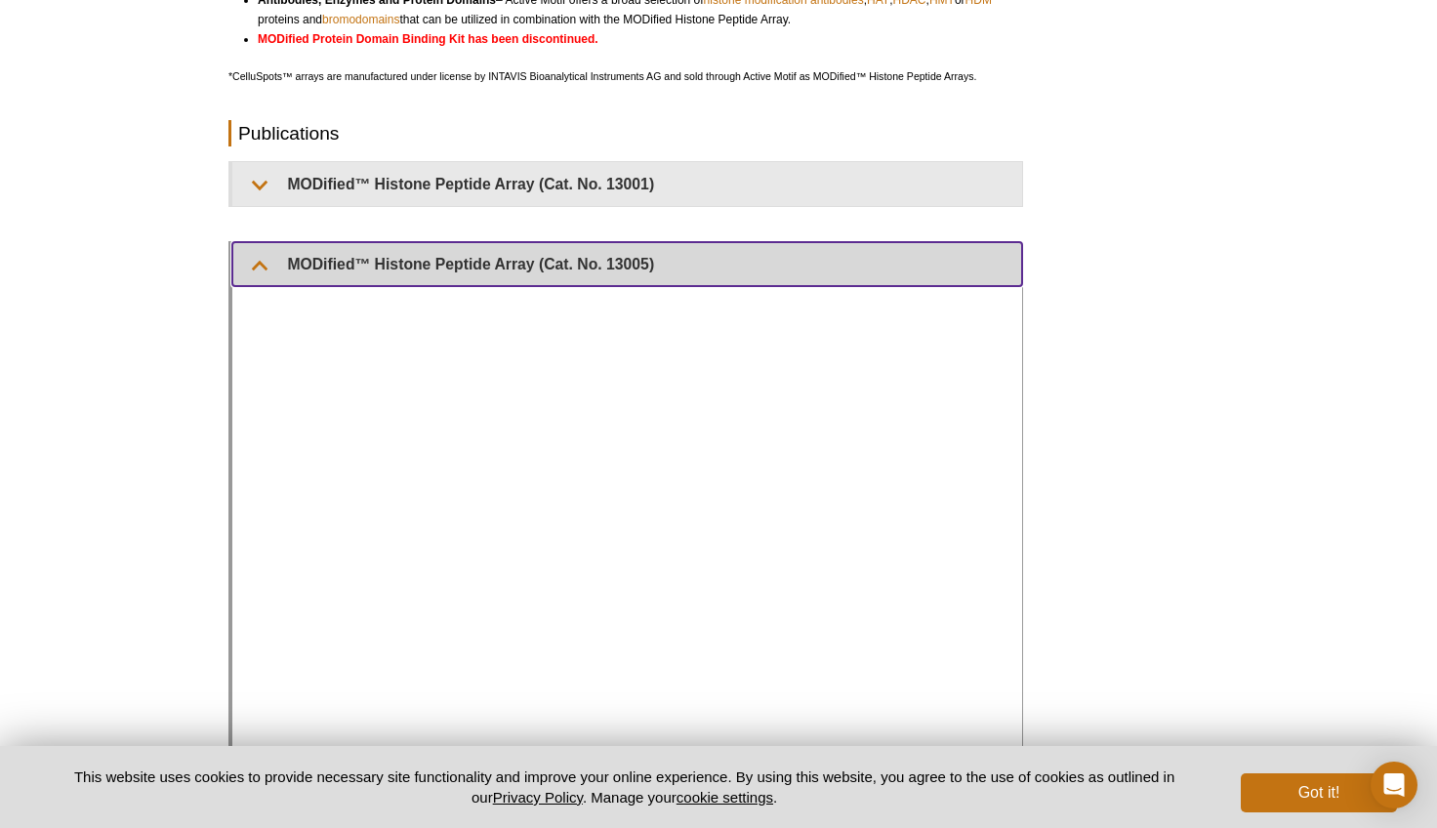
click at [263, 265] on summary "MODified™ Histone Peptide Array (Cat. No. 13005)" at bounding box center [627, 264] width 790 height 44
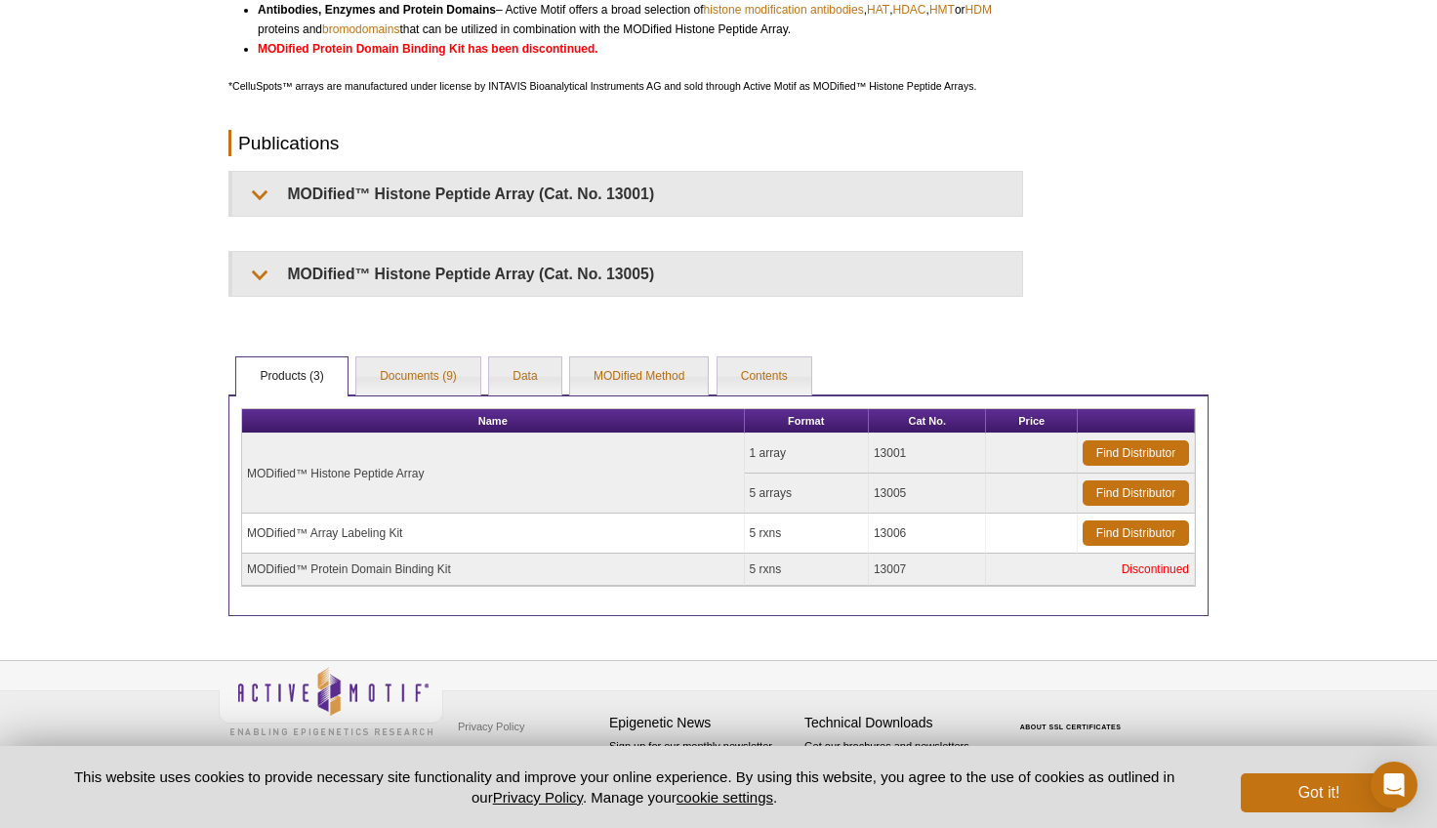
click at [758, 448] on td "1 array" at bounding box center [807, 453] width 124 height 40
click at [1128, 454] on link "Find Distributor" at bounding box center [1136, 452] width 106 height 25
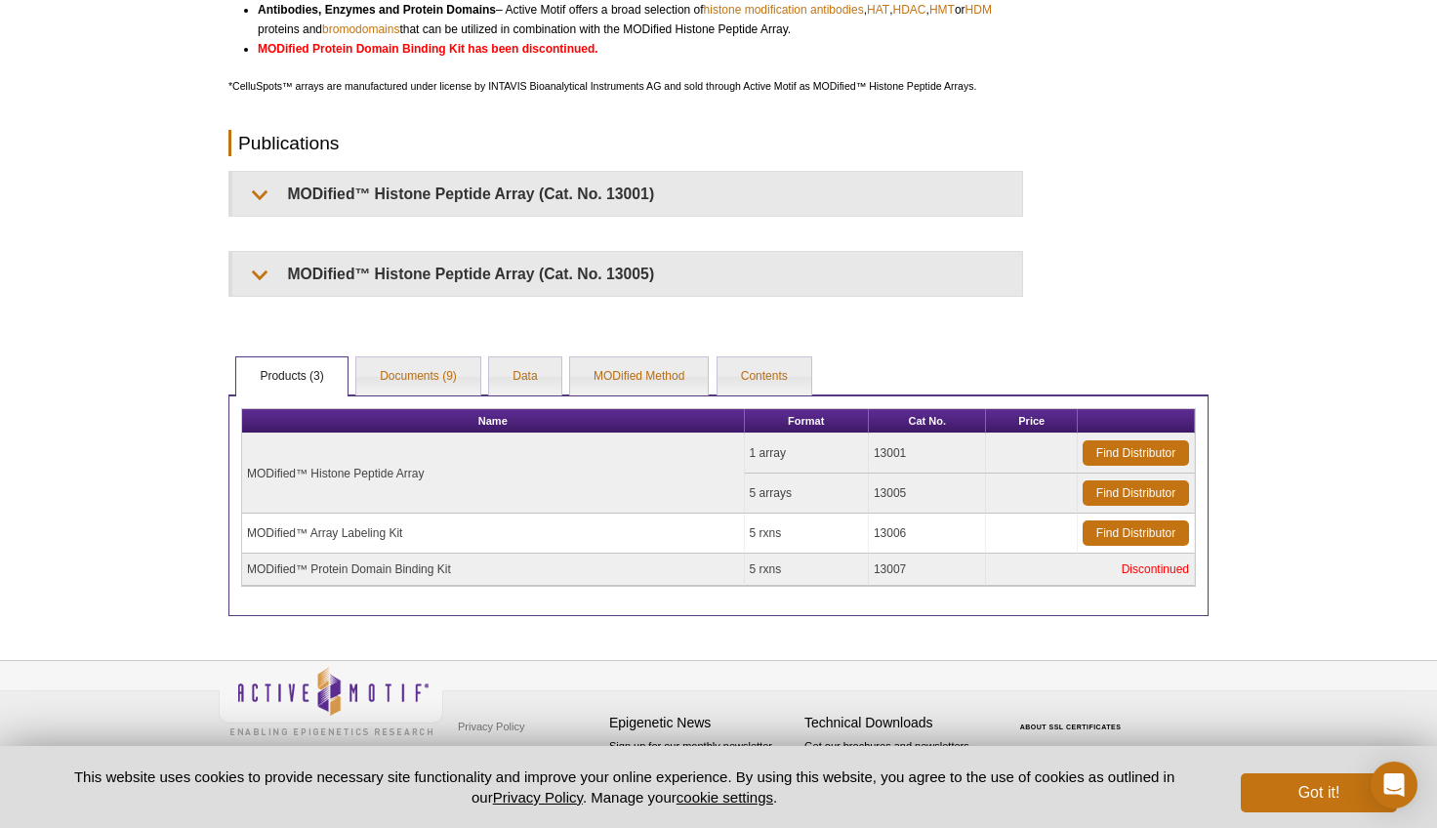
drag, startPoint x: 249, startPoint y: 468, endPoint x: 430, endPoint y: 471, distance: 180.6
click at [430, 471] on td "MODified™ Histone Peptide Array" at bounding box center [493, 473] width 503 height 80
copy td "MODified™ Histone Peptide Array"
